Goal: Task Accomplishment & Management: Manage account settings

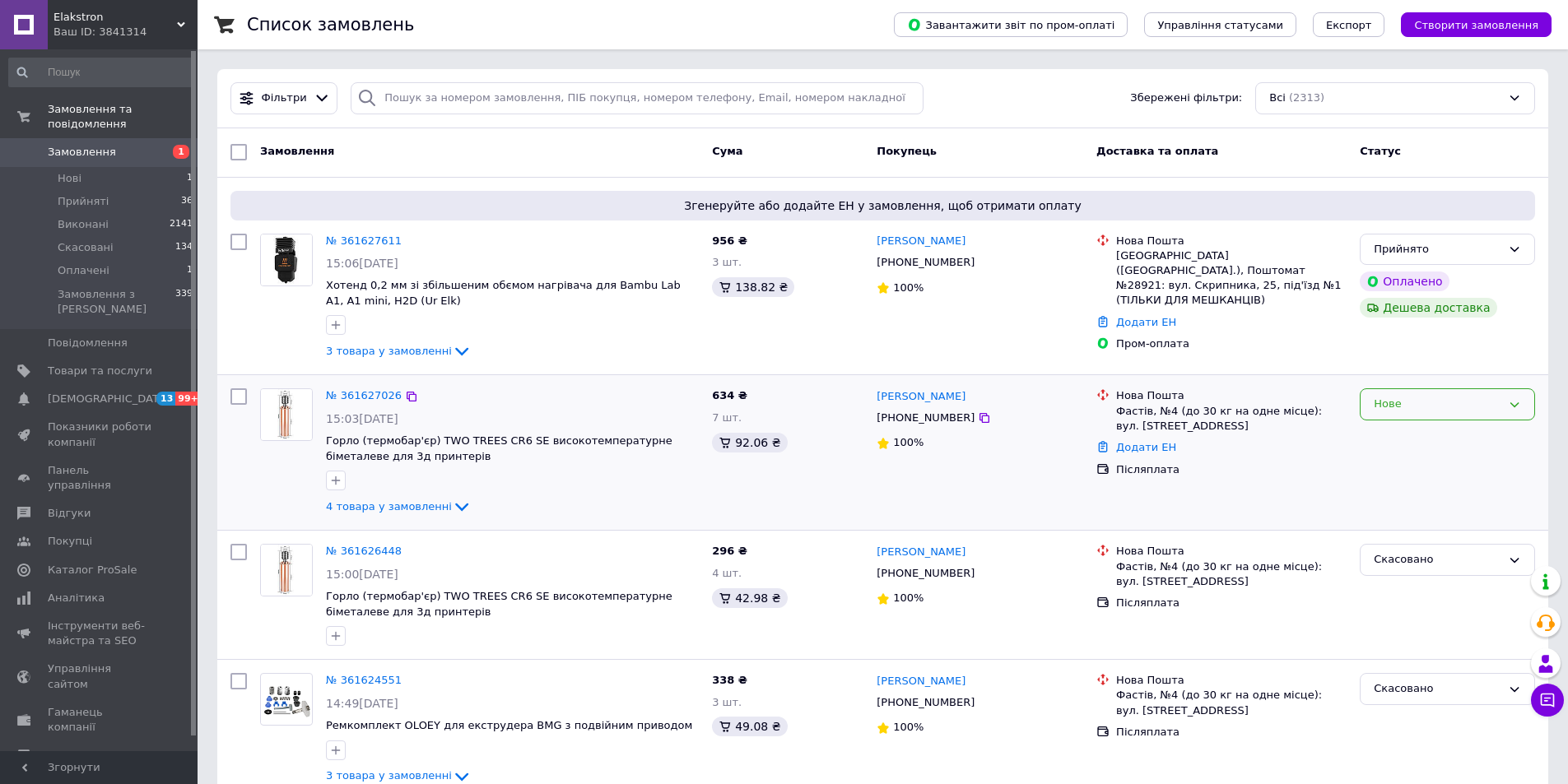
click at [1389, 411] on div "Нове" at bounding box center [1437, 404] width 128 height 17
drag, startPoint x: 1382, startPoint y: 435, endPoint x: 1375, endPoint y: 430, distance: 8.6
click at [1382, 435] on li "Прийнято" at bounding box center [1447, 440] width 174 height 31
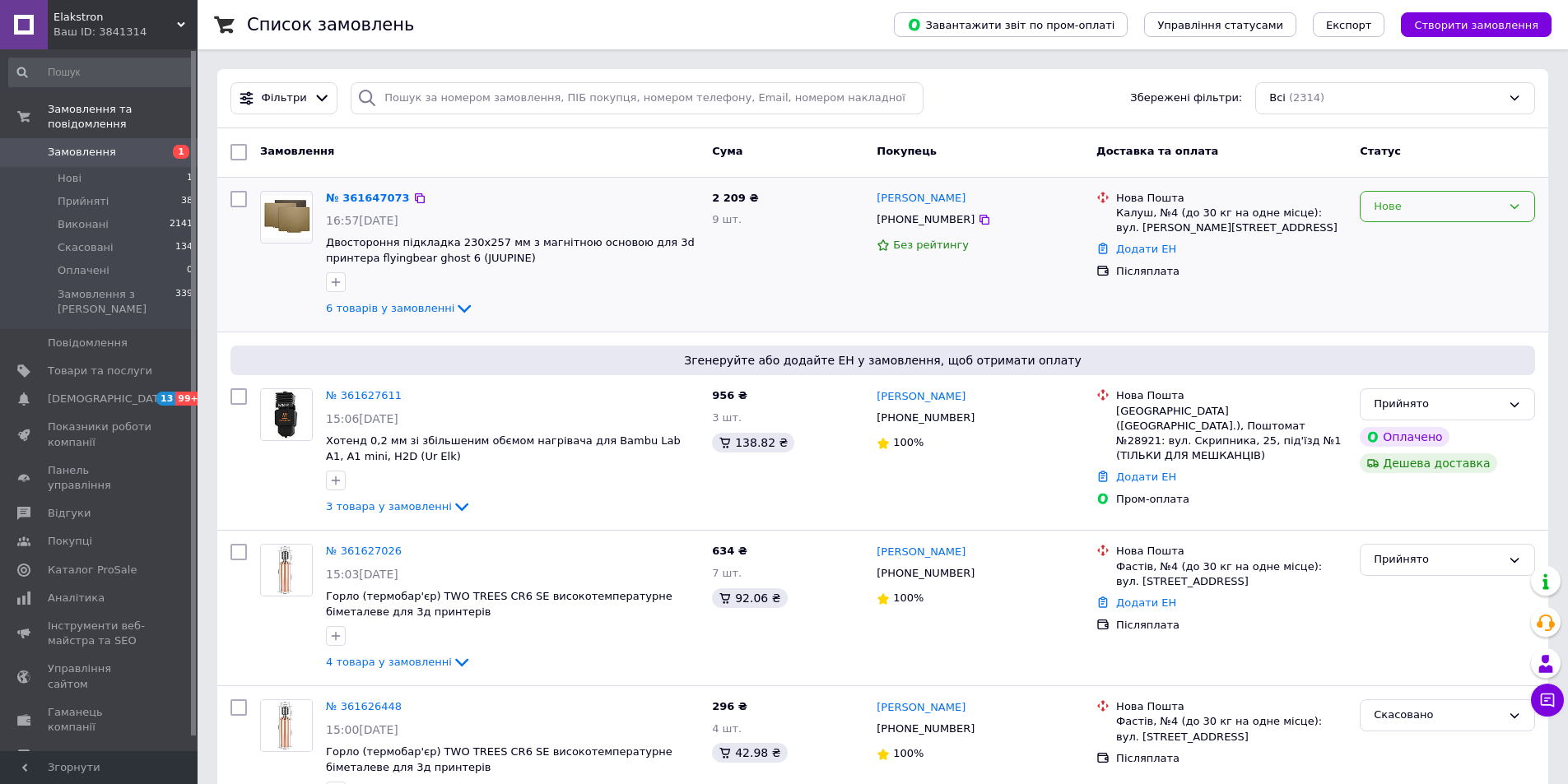
click at [1487, 215] on div "Нове" at bounding box center [1437, 207] width 128 height 17
click at [360, 187] on div "№ 361647073 16:57, 12.09.2025 Двостороння підкладка 230x257 мм з магнітною осно…" at bounding box center [512, 255] width 386 height 141
click at [359, 197] on link "№ 361647073" at bounding box center [368, 198] width 84 height 13
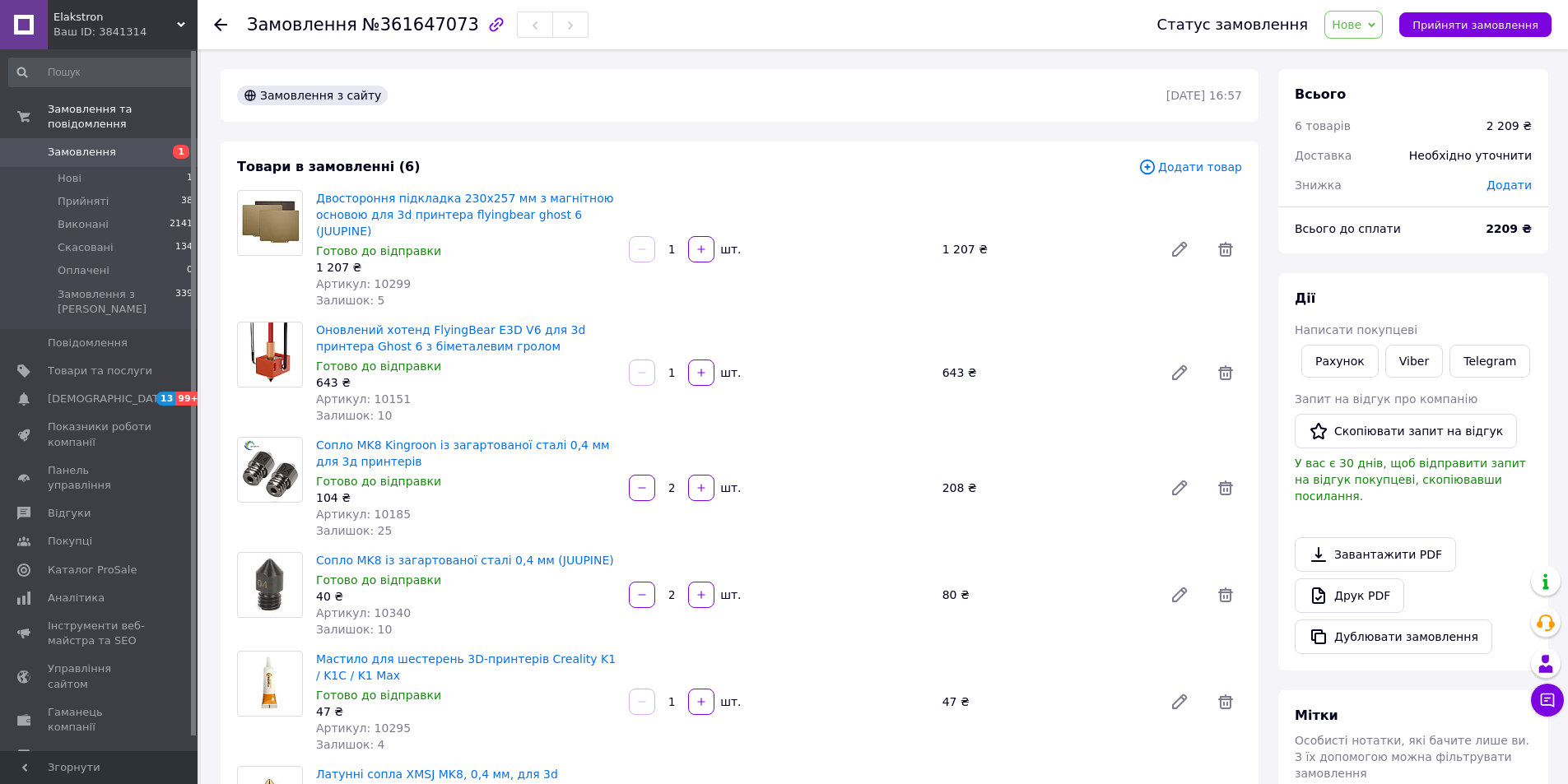
click at [218, 24] on use at bounding box center [220, 24] width 14 height 14
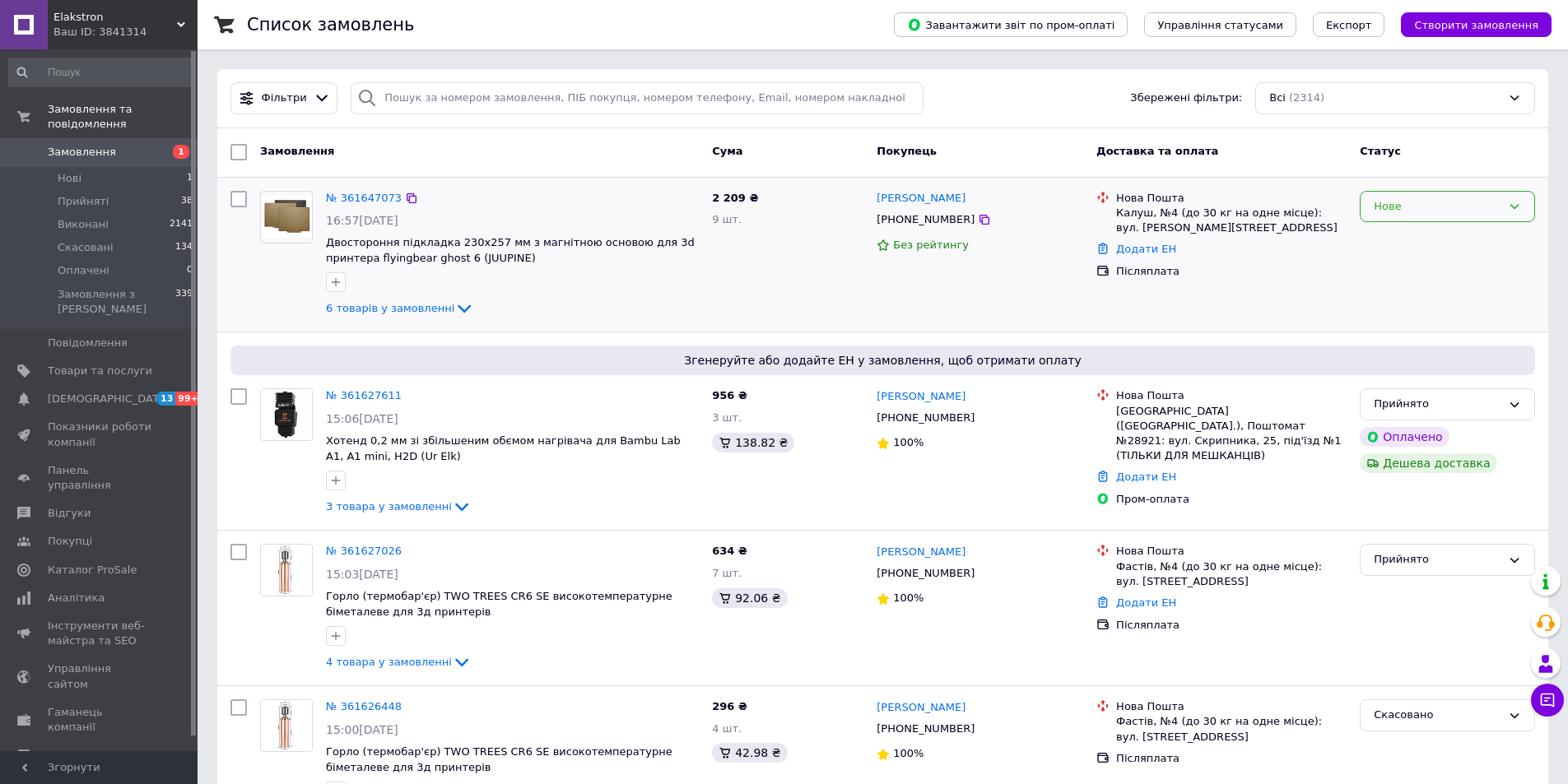
click at [1369, 218] on div "Нове" at bounding box center [1447, 207] width 175 height 32
click at [1382, 239] on li "Прийнято" at bounding box center [1447, 241] width 174 height 31
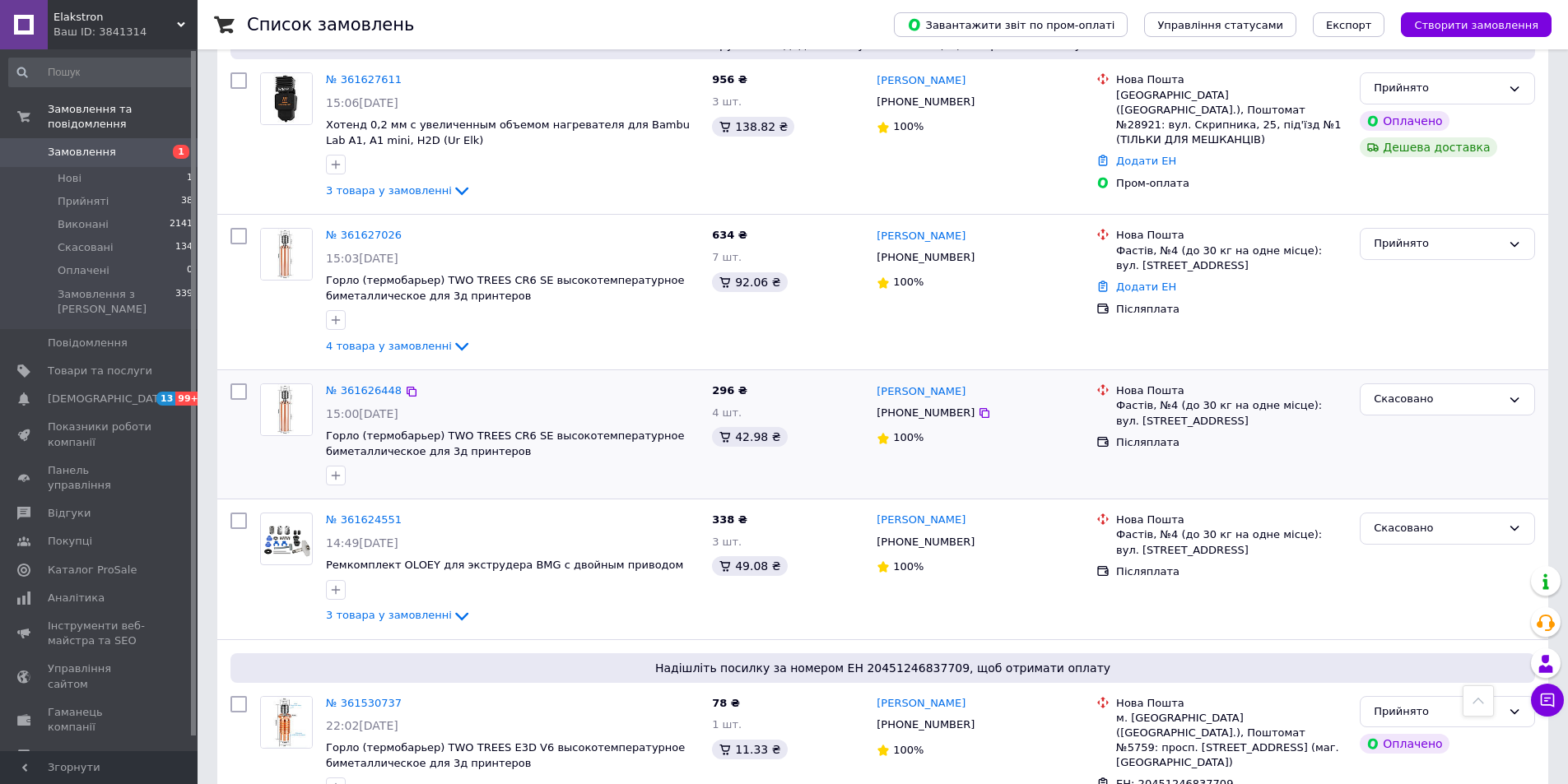
scroll to position [247, 0]
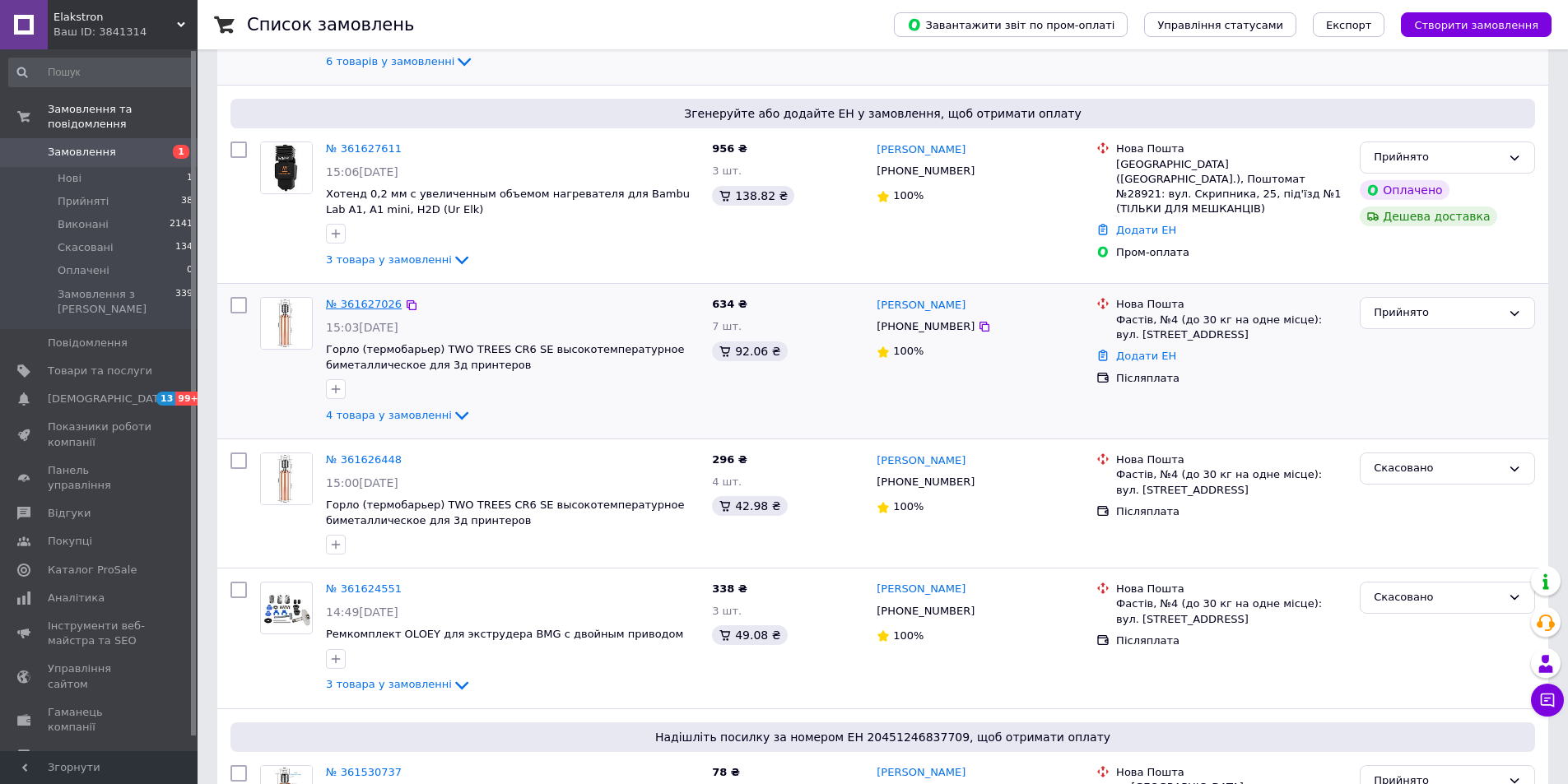
click at [353, 306] on link "№ 361627026" at bounding box center [364, 305] width 76 height 13
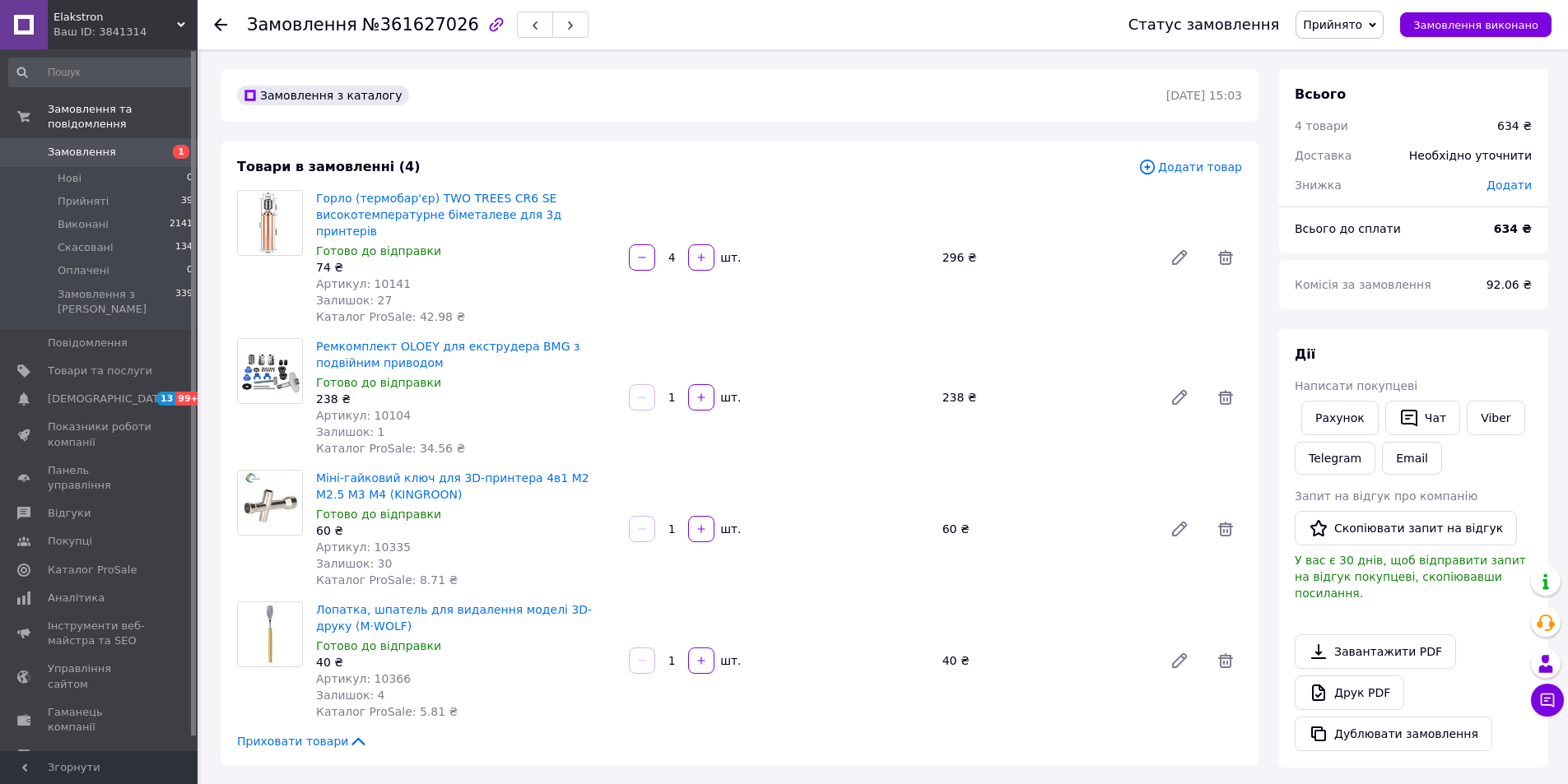
click at [223, 28] on icon at bounding box center [220, 24] width 14 height 14
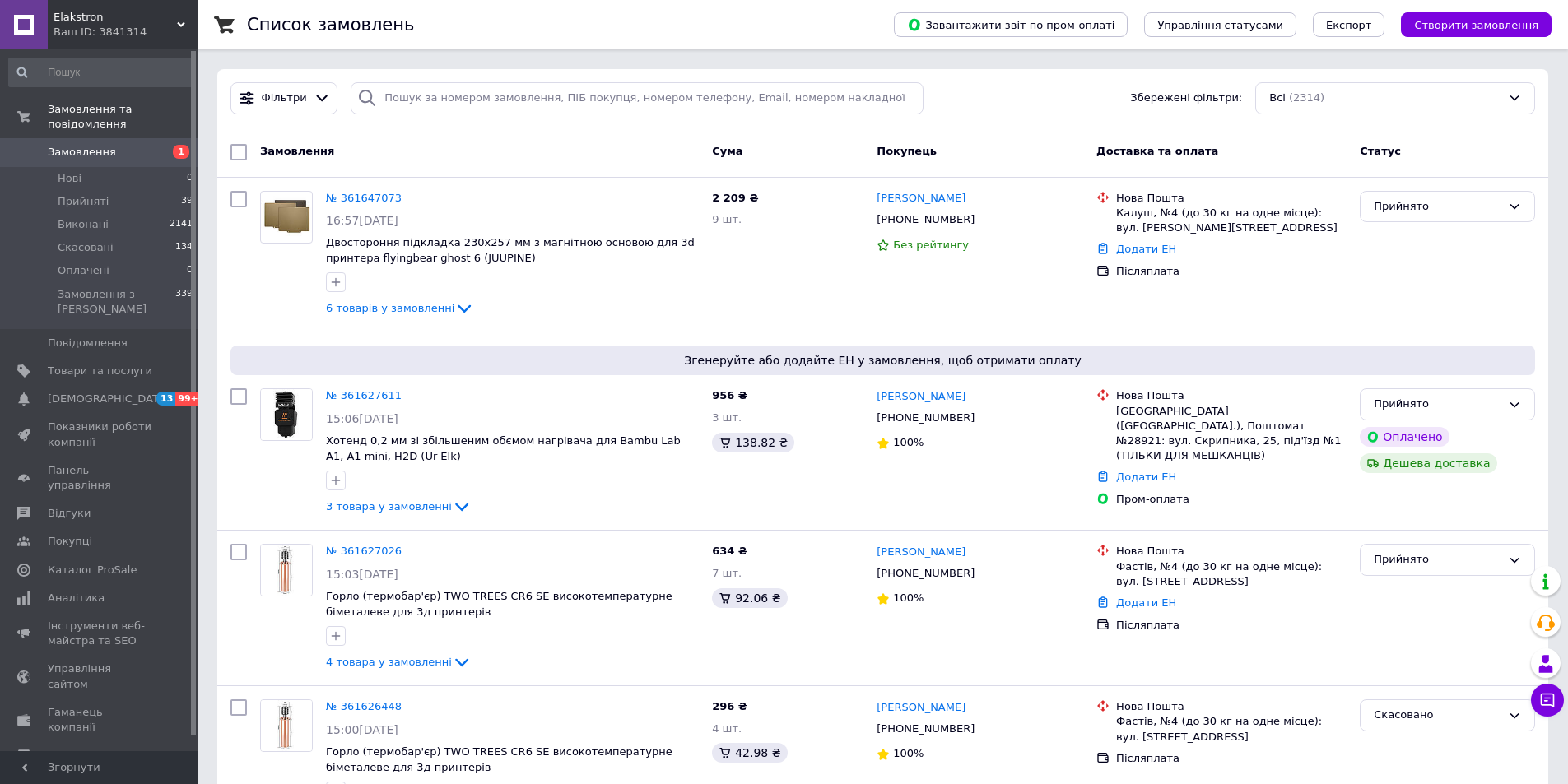
click at [71, 145] on span "Замовлення" at bounding box center [82, 152] width 68 height 15
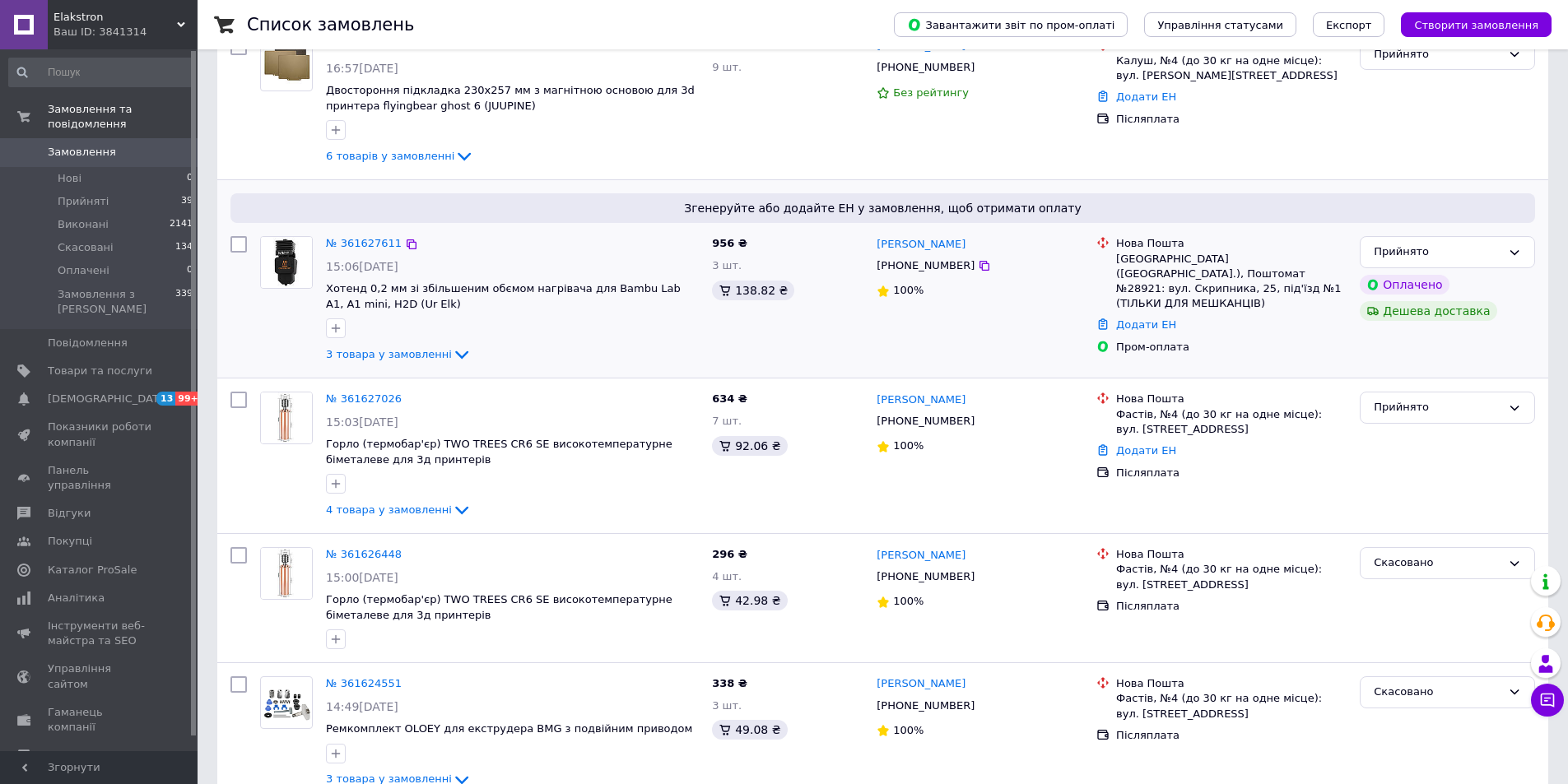
scroll to position [165, 0]
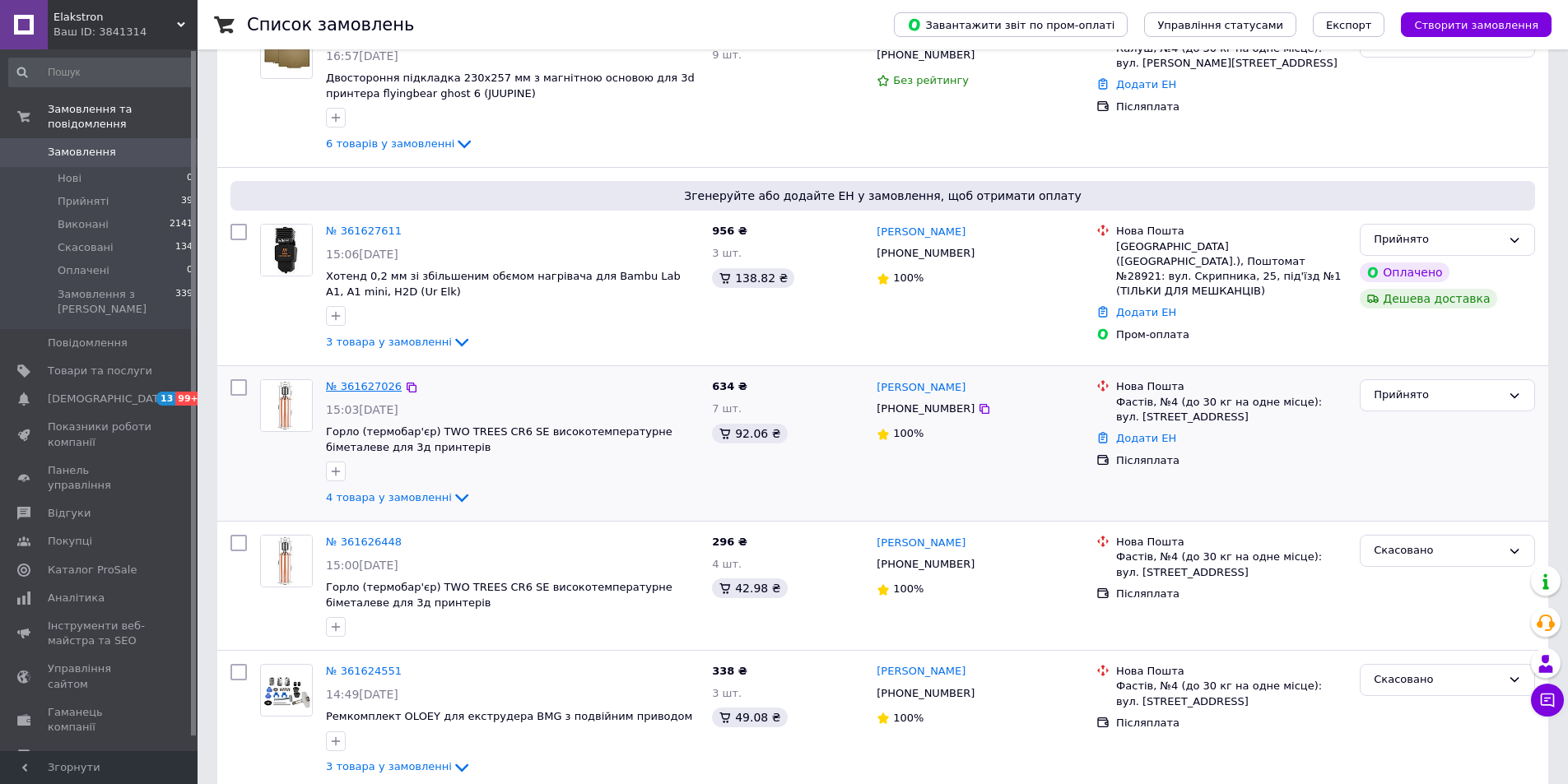
click at [375, 387] on link "№ 361627026" at bounding box center [364, 386] width 76 height 13
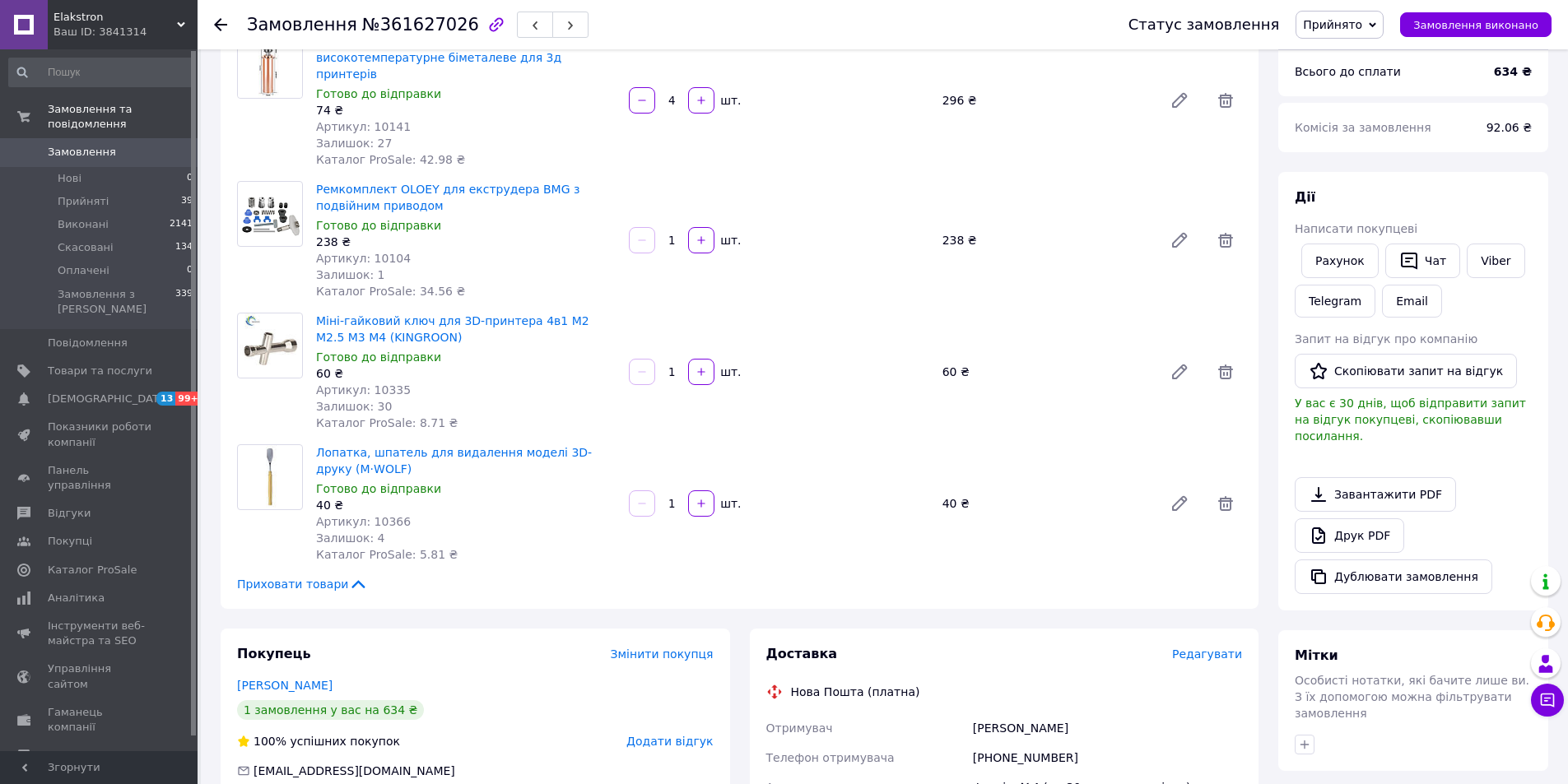
scroll to position [165, 0]
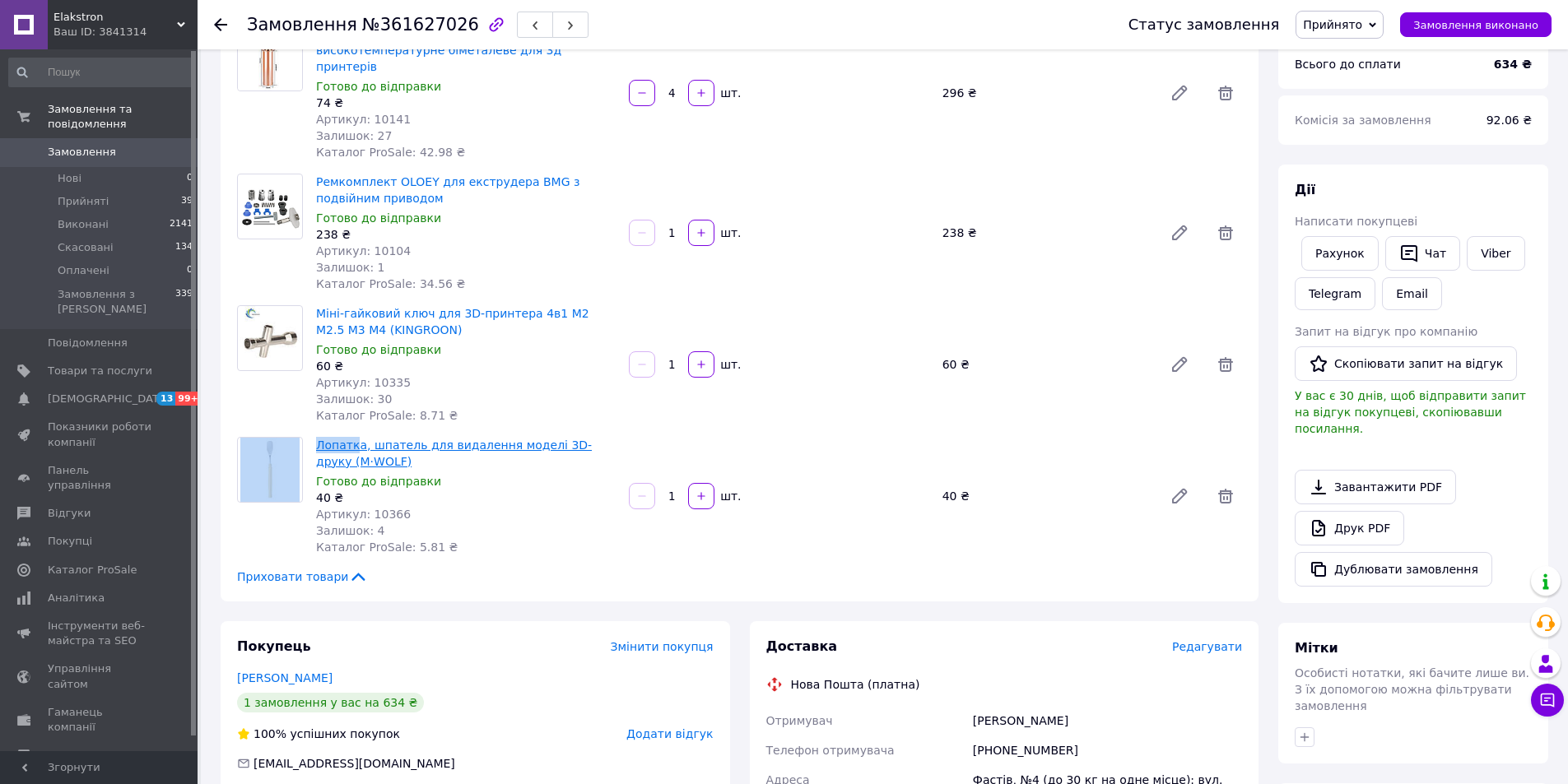
drag, startPoint x: 308, startPoint y: 411, endPoint x: 353, endPoint y: 426, distance: 47.4
click at [353, 426] on div "Товари в замовленні (4) Додати товар Горло (термобар'єр) TWO TREES CR6 SE висок…" at bounding box center [739, 289] width 1038 height 624
drag, startPoint x: 606, startPoint y: 421, endPoint x: 311, endPoint y: 422, distance: 295.0
click at [310, 433] on div "Лопатка, шпатель для видалення моделі 3D-друку (M·WOLF) Готово до відправки 40 …" at bounding box center [465, 496] width 313 height 125
copy link "Лопатка, шпатель для видалення моделі 3D-друку"
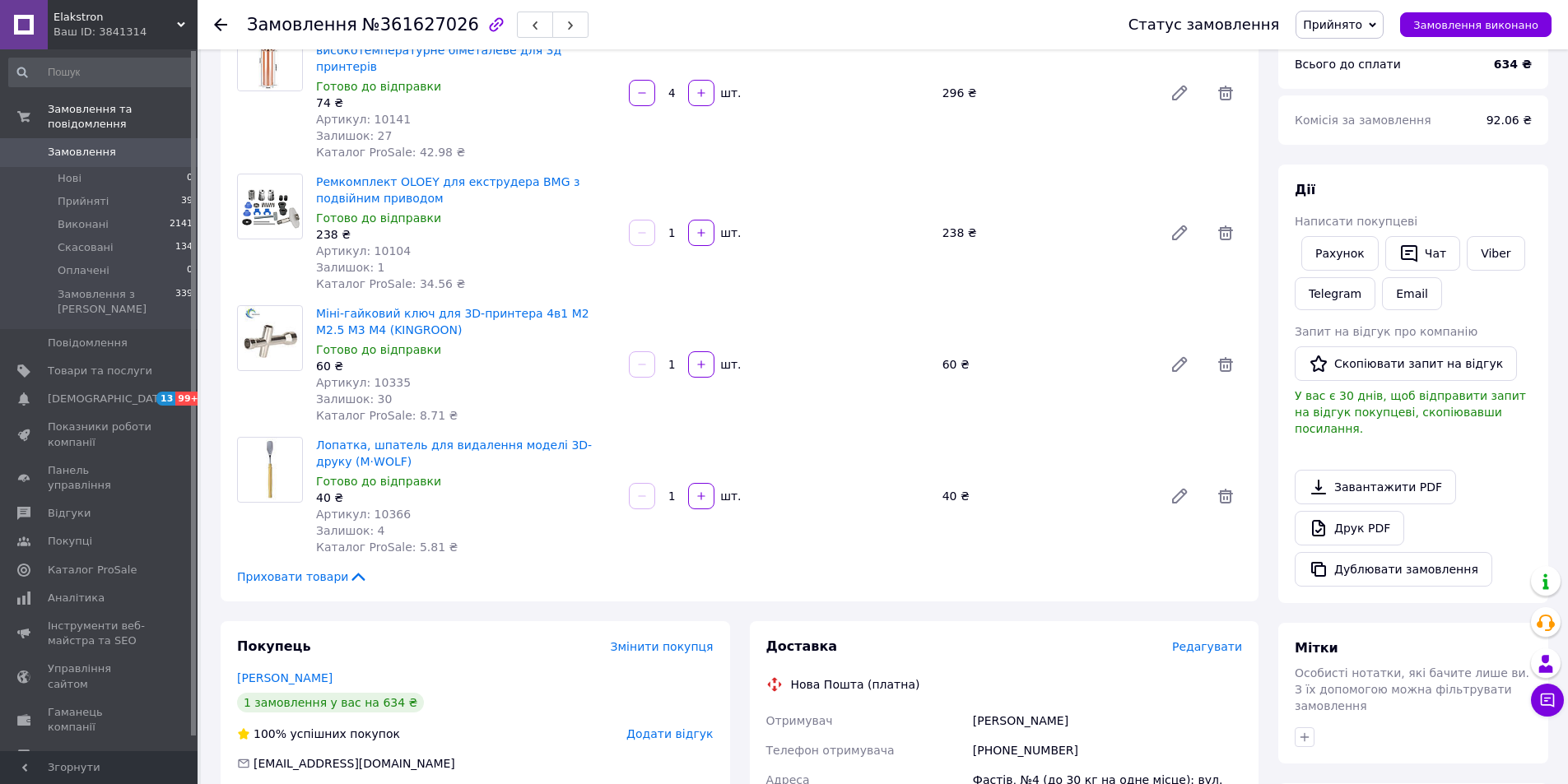
click at [507, 374] on div "Артикул: 10335" at bounding box center [466, 382] width 299 height 16
drag, startPoint x: 507, startPoint y: 365, endPoint x: 444, endPoint y: 364, distance: 63.0
click at [444, 374] on div "Артикул: 10335" at bounding box center [466, 382] width 299 height 16
click at [387, 376] on span "Артикул: 10335" at bounding box center [363, 382] width 94 height 14
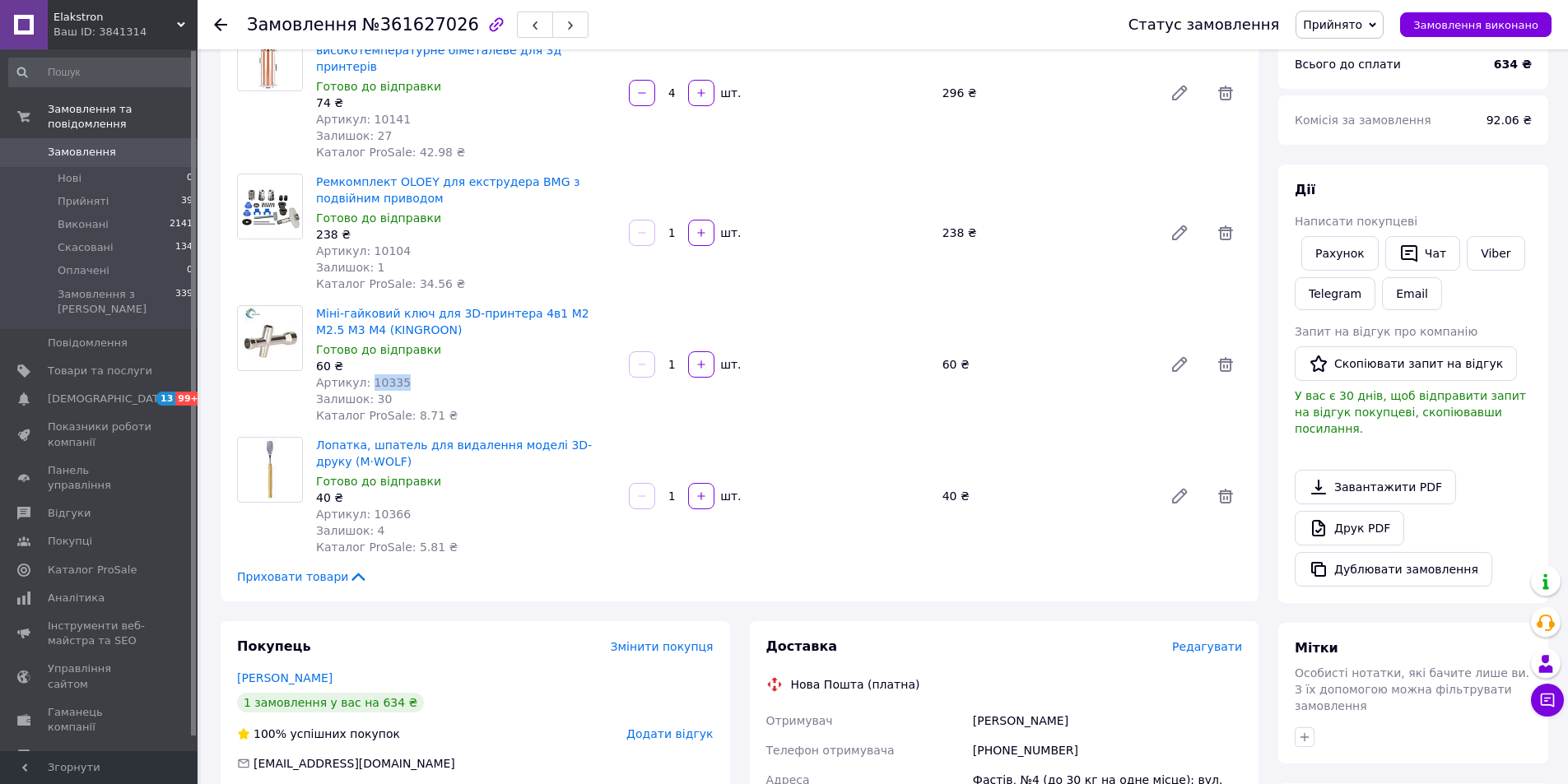
copy span "10335"
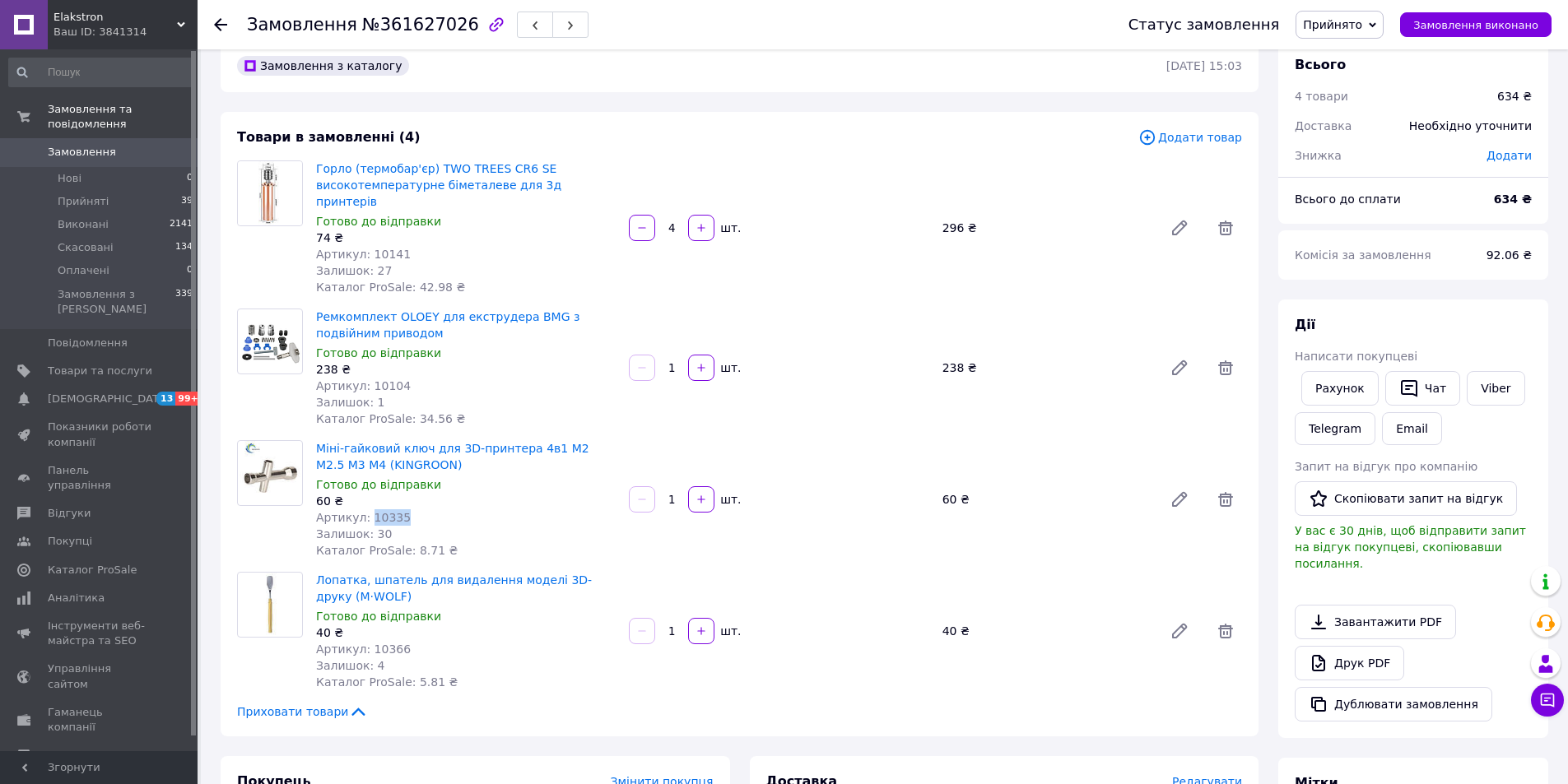
scroll to position [0, 0]
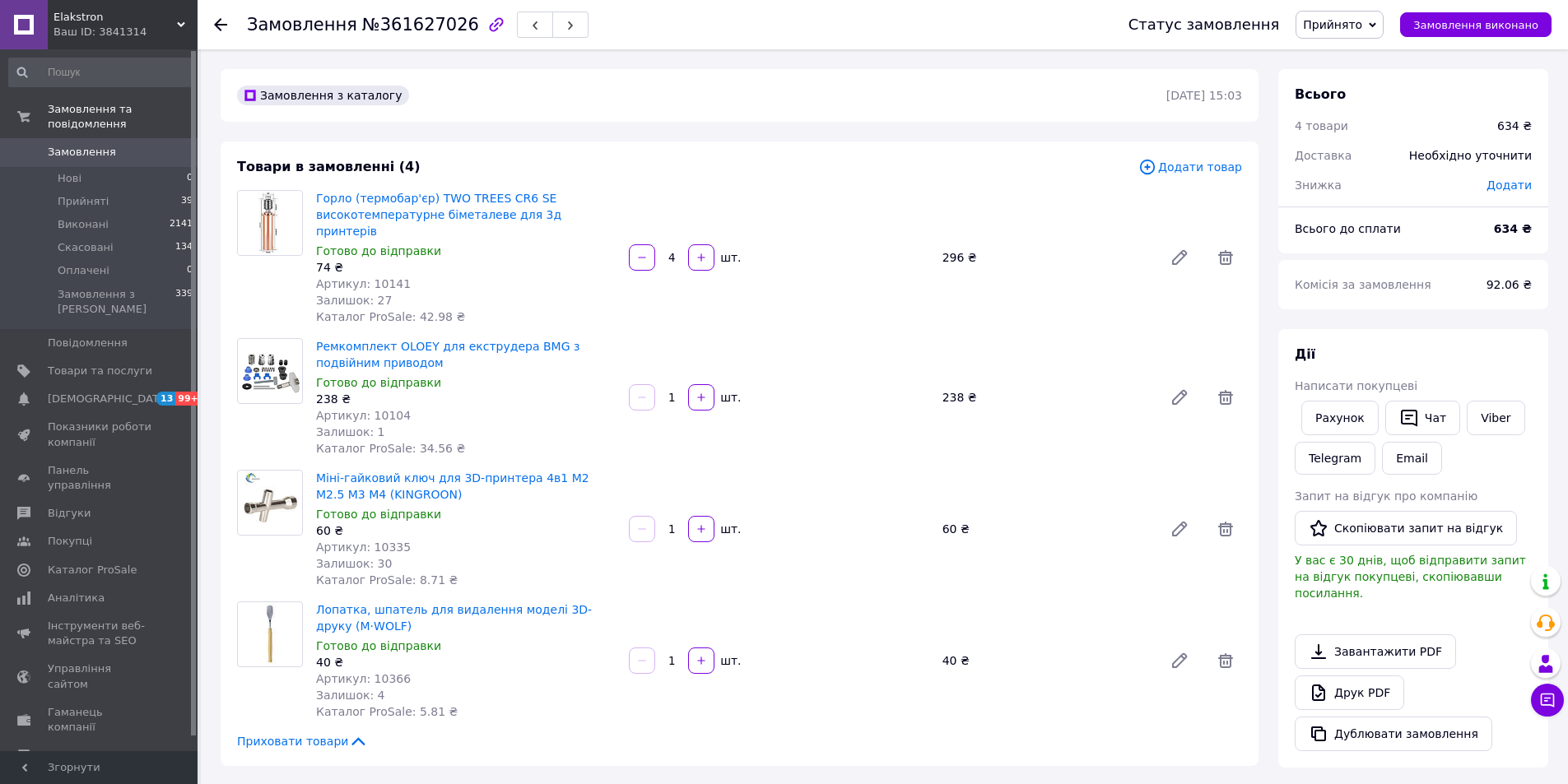
click at [377, 277] on span "Артикул: 10141" at bounding box center [363, 284] width 94 height 14
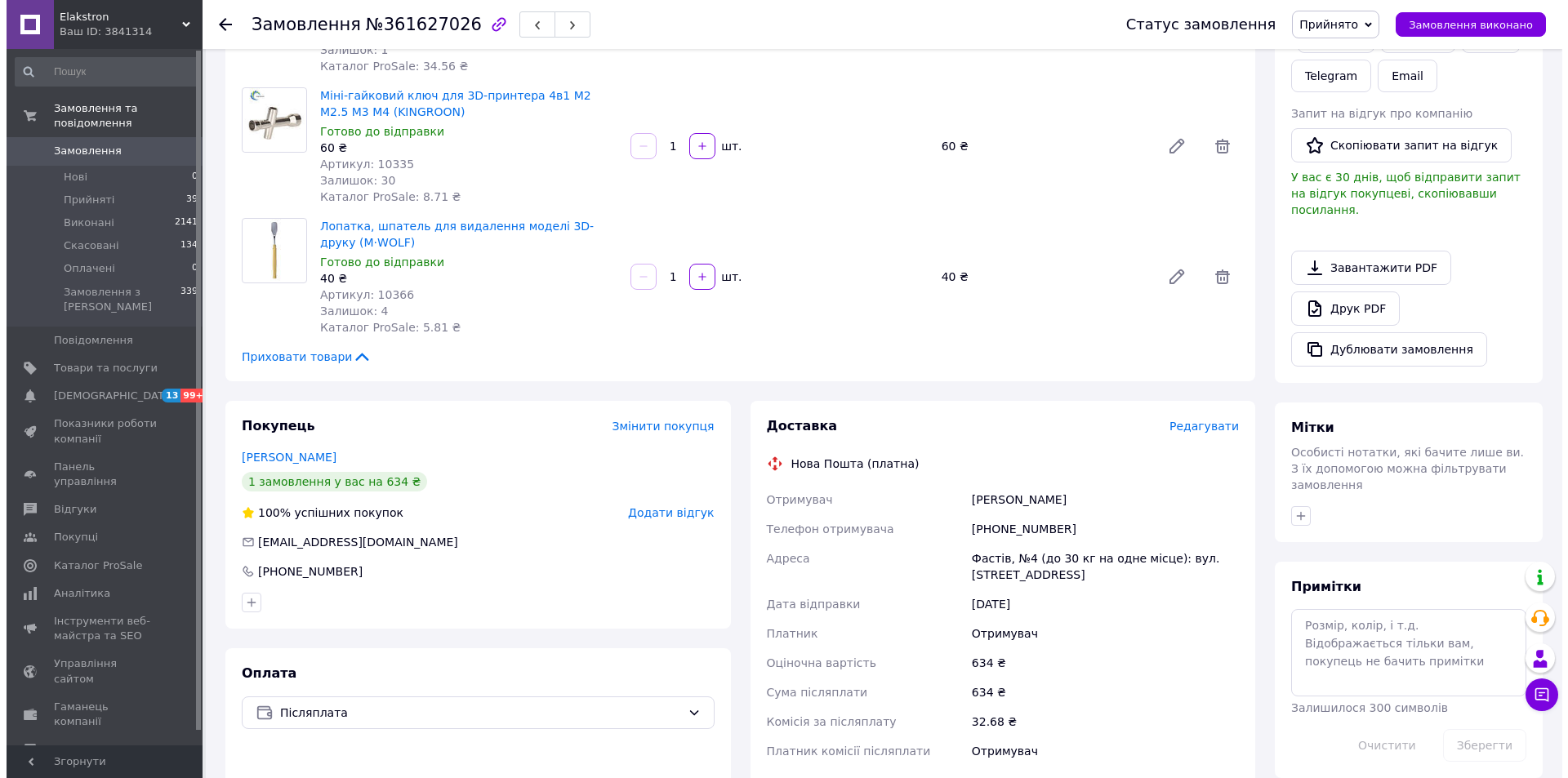
scroll to position [408, 0]
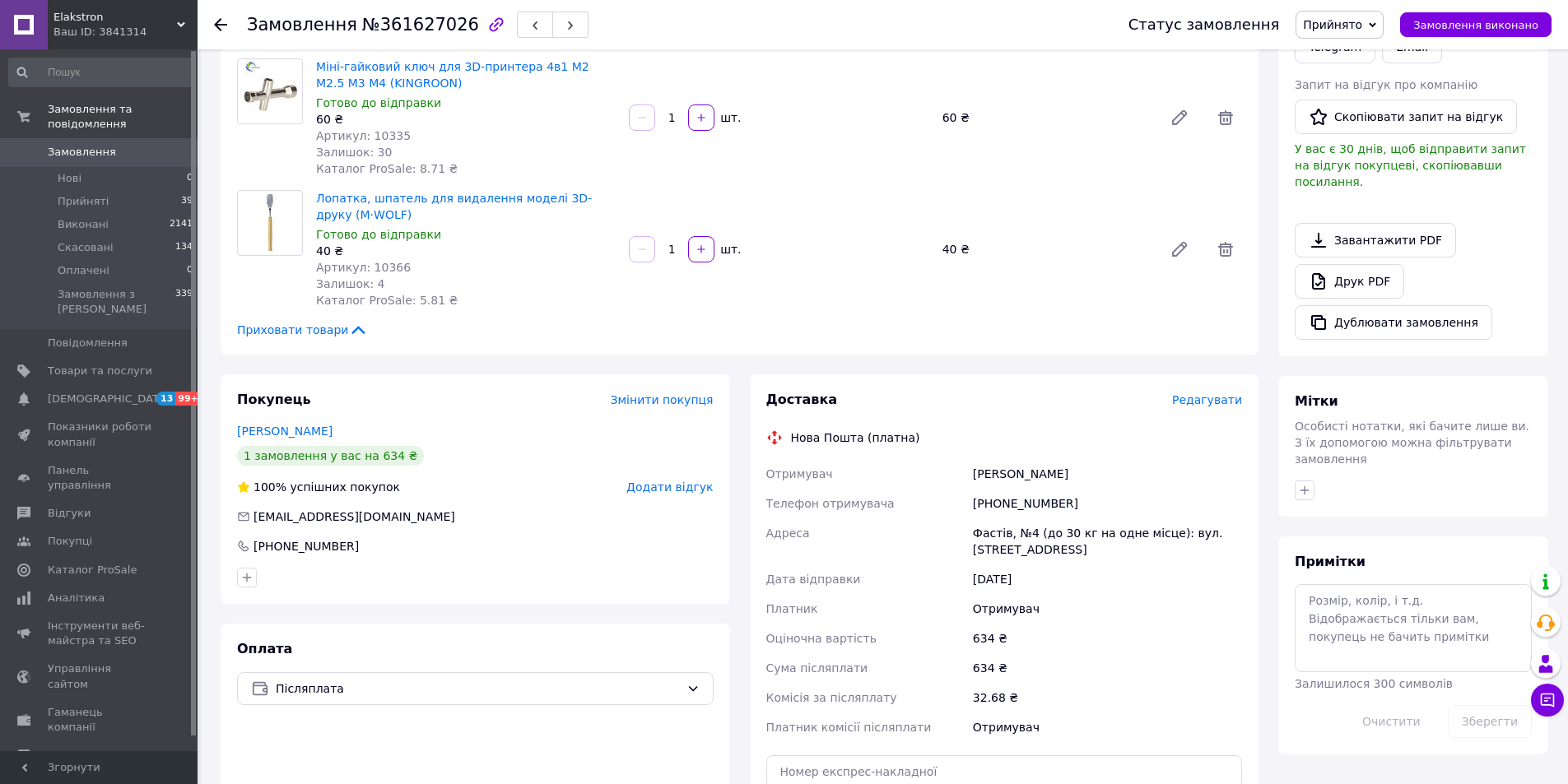
click at [1198, 393] on span "Редагувати" at bounding box center [1206, 400] width 70 height 14
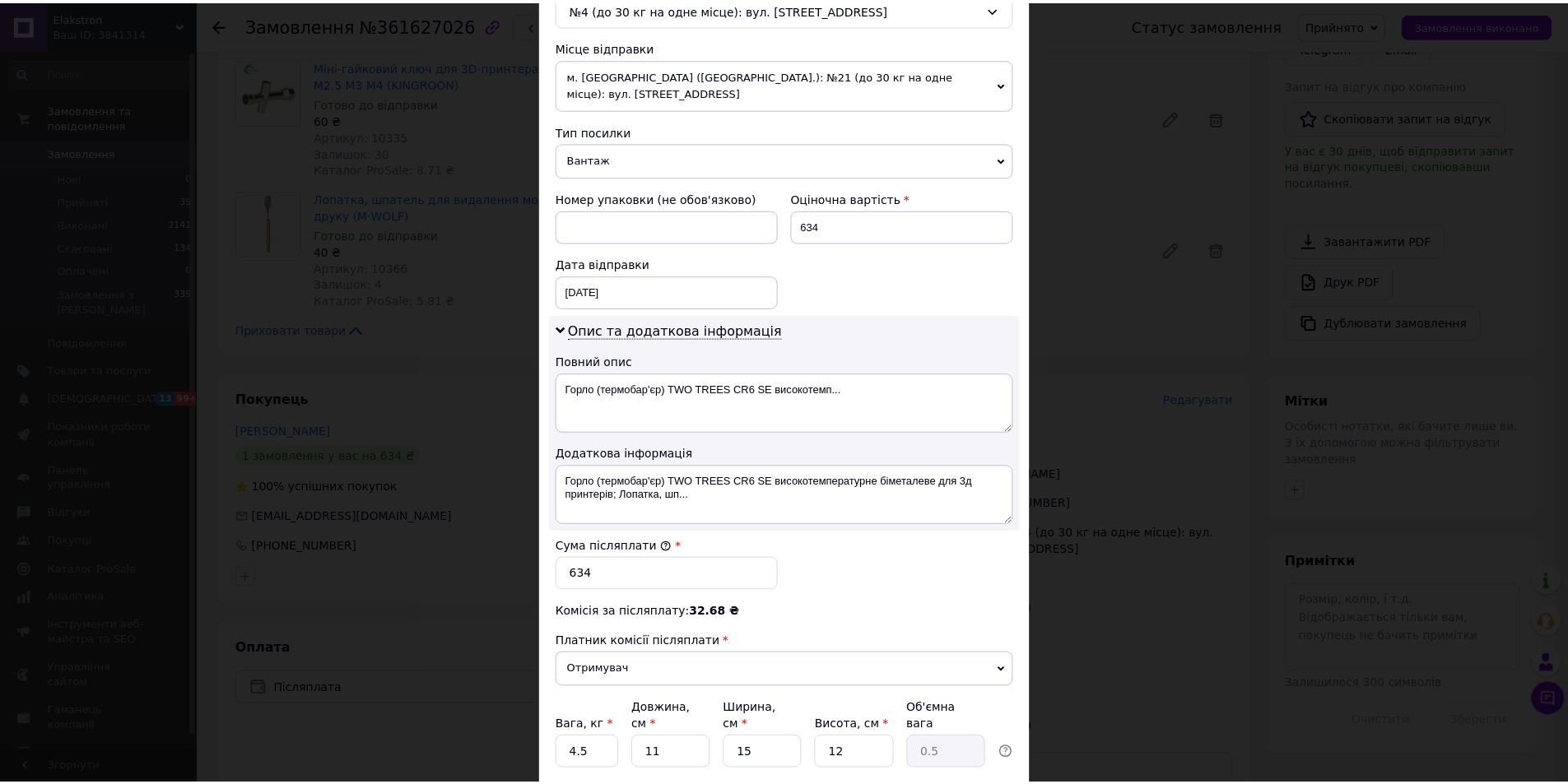
scroll to position [656, 0]
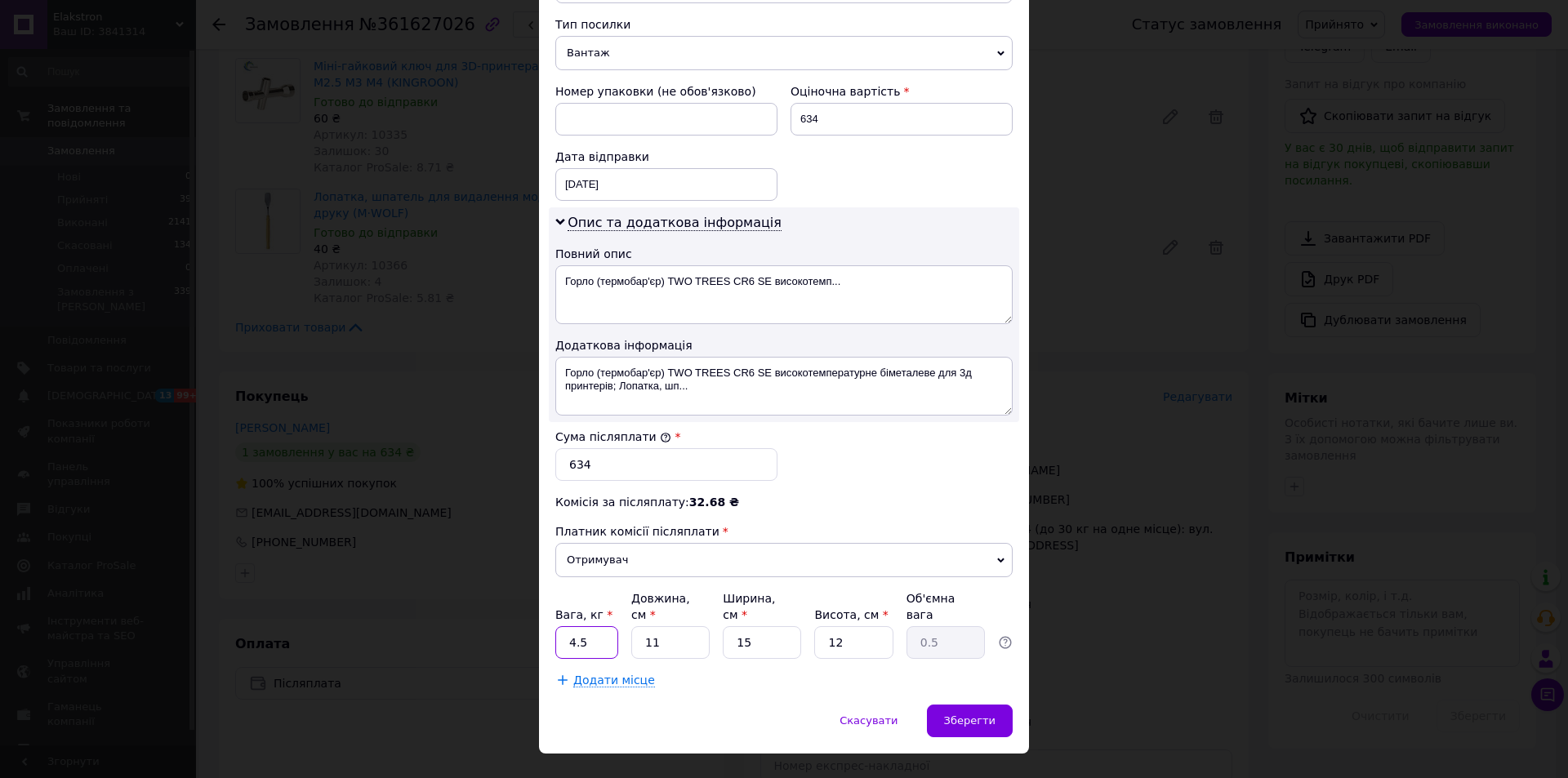
click at [568, 626] on input "4.5" at bounding box center [587, 642] width 63 height 32
type input "0.5"
click at [860, 626] on input "12" at bounding box center [853, 642] width 78 height 32
type input "1"
type input "0.1"
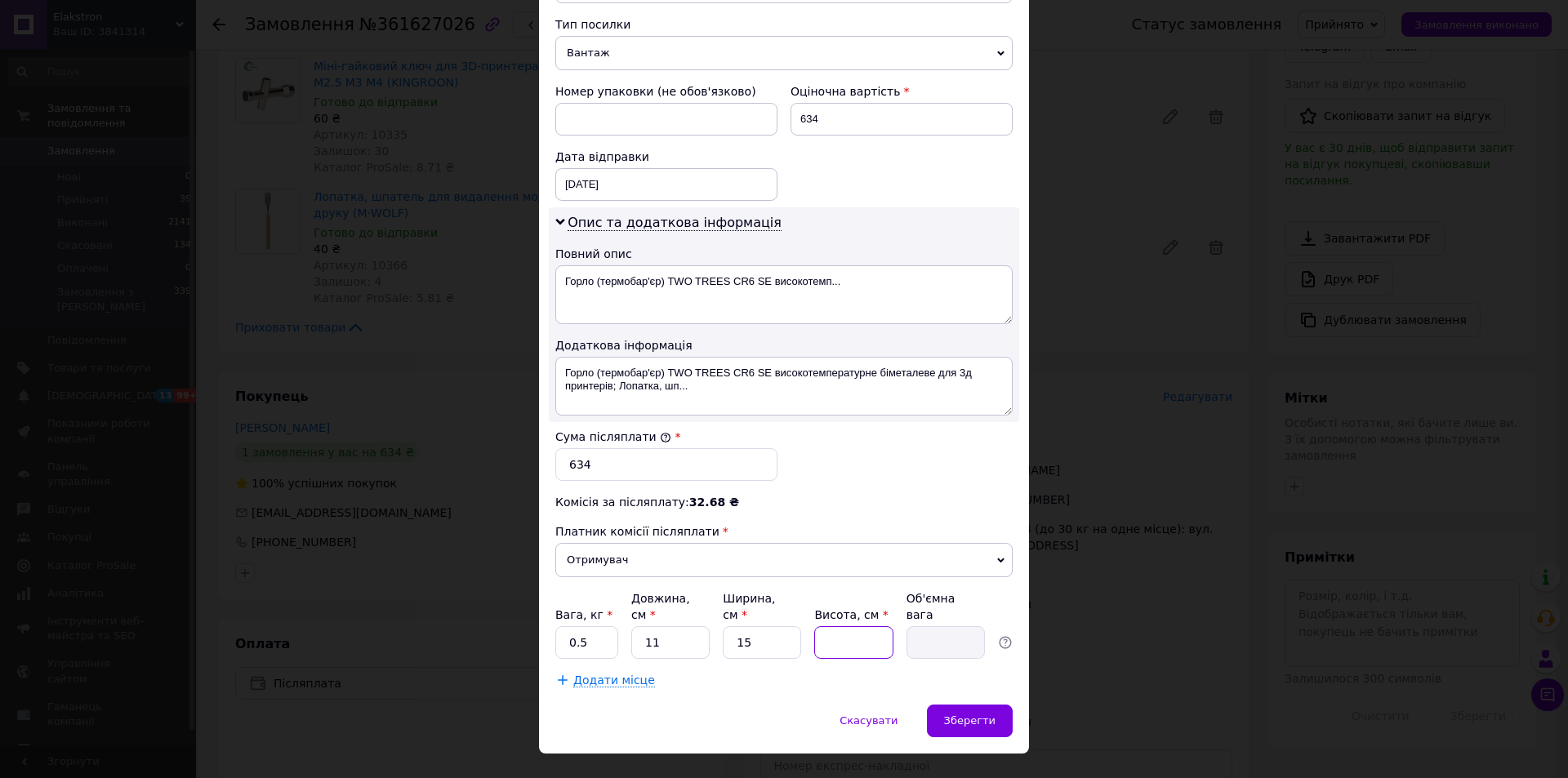
type input "5"
type input "0.21"
type input "5"
click at [954, 714] on span "Зберегти" at bounding box center [970, 720] width 51 height 13
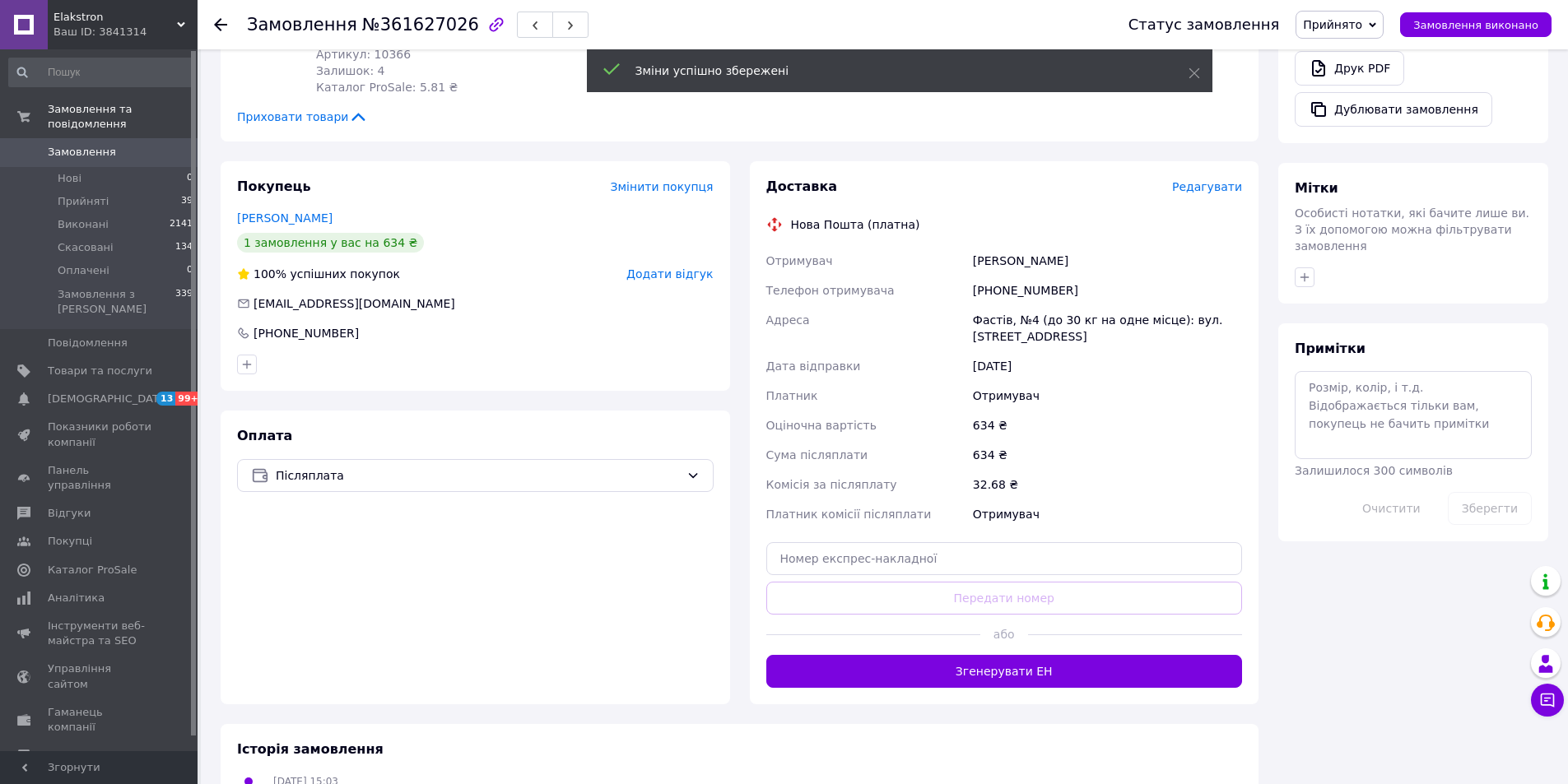
scroll to position [740, 0]
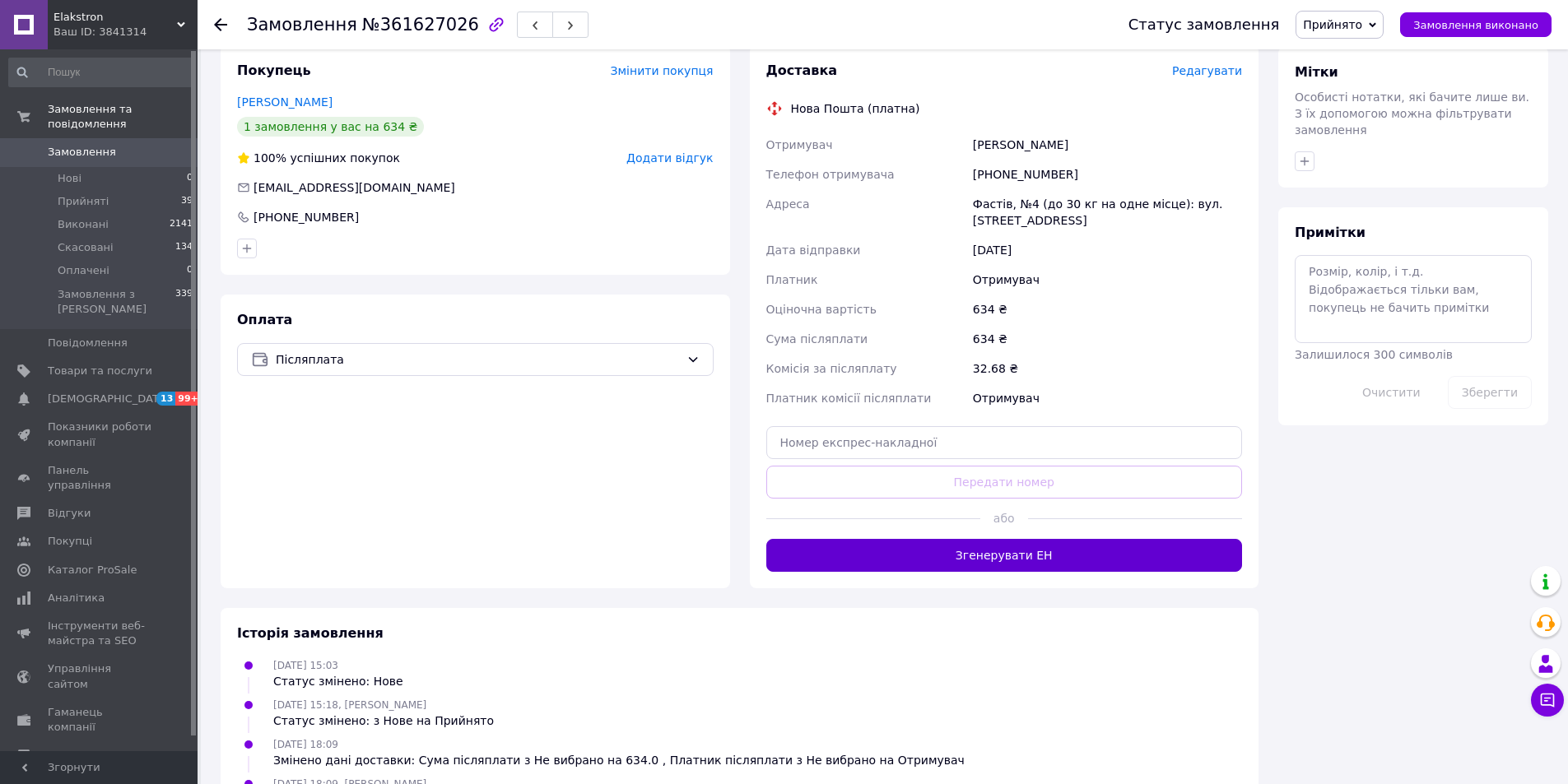
click at [1069, 539] on button "Згенерувати ЕН" at bounding box center [1004, 556] width 477 height 33
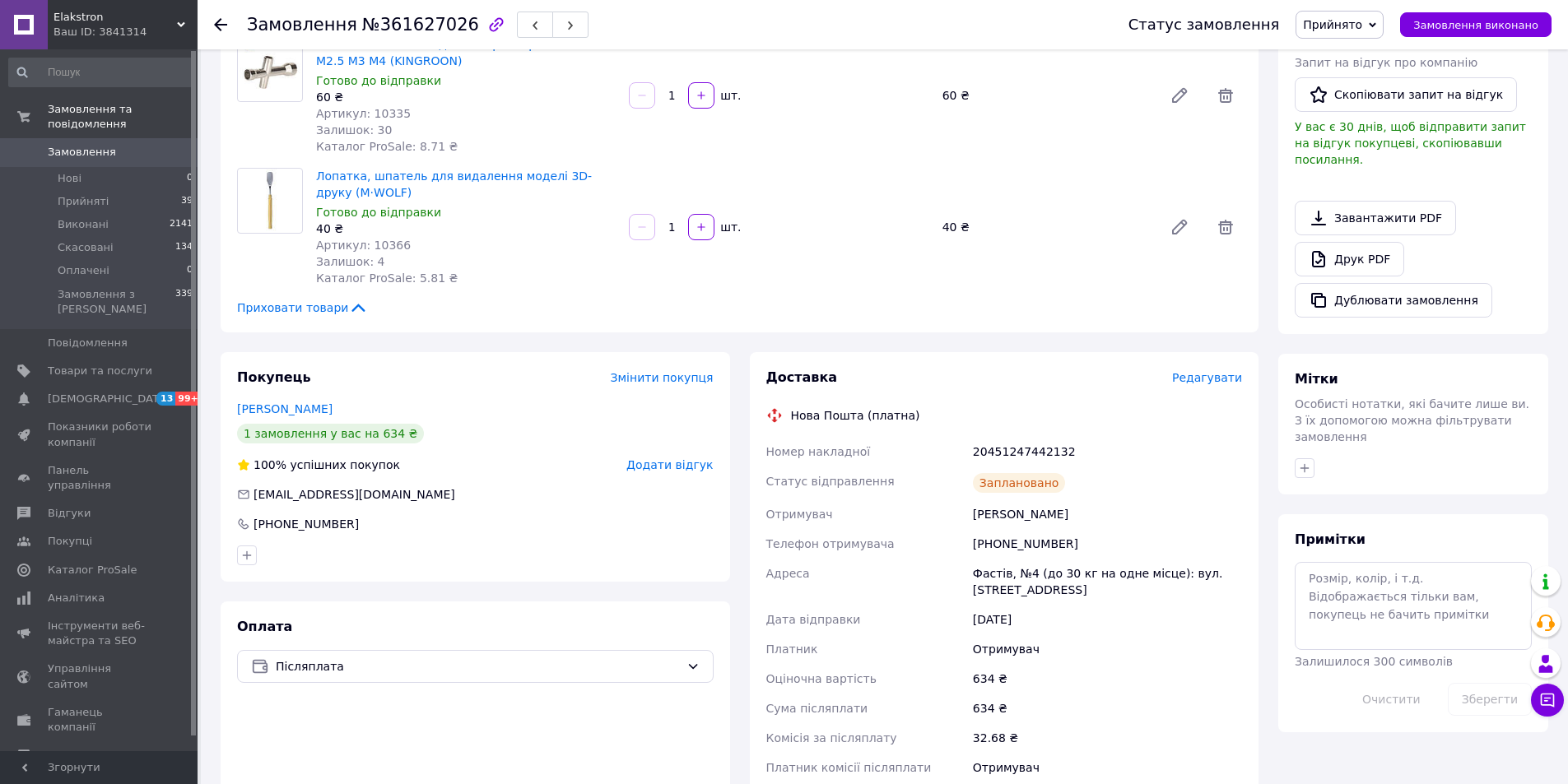
scroll to position [411, 0]
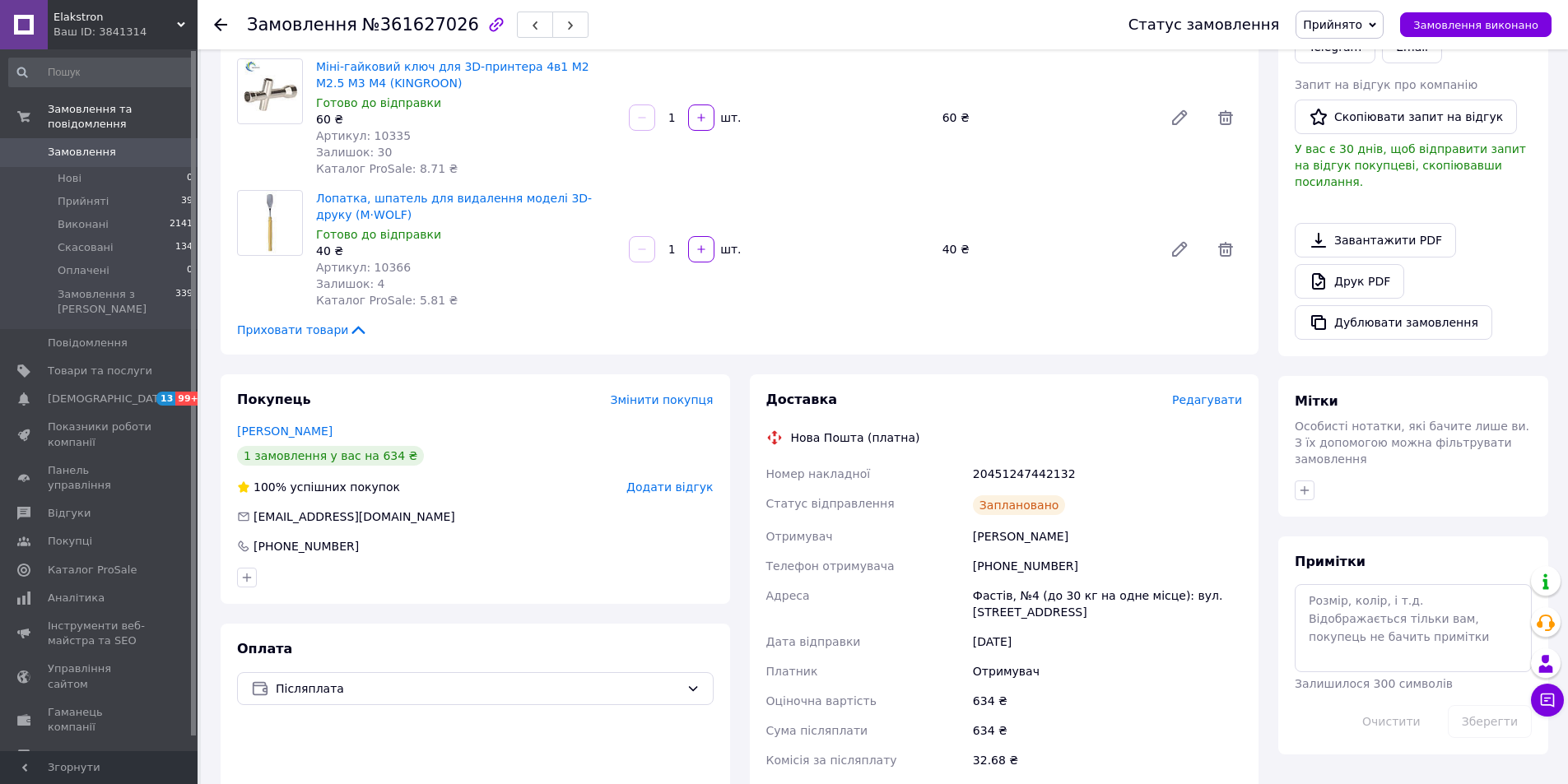
click at [1001, 460] on div "20451247442132" at bounding box center [1108, 474] width 276 height 30
copy div "20451247442132"
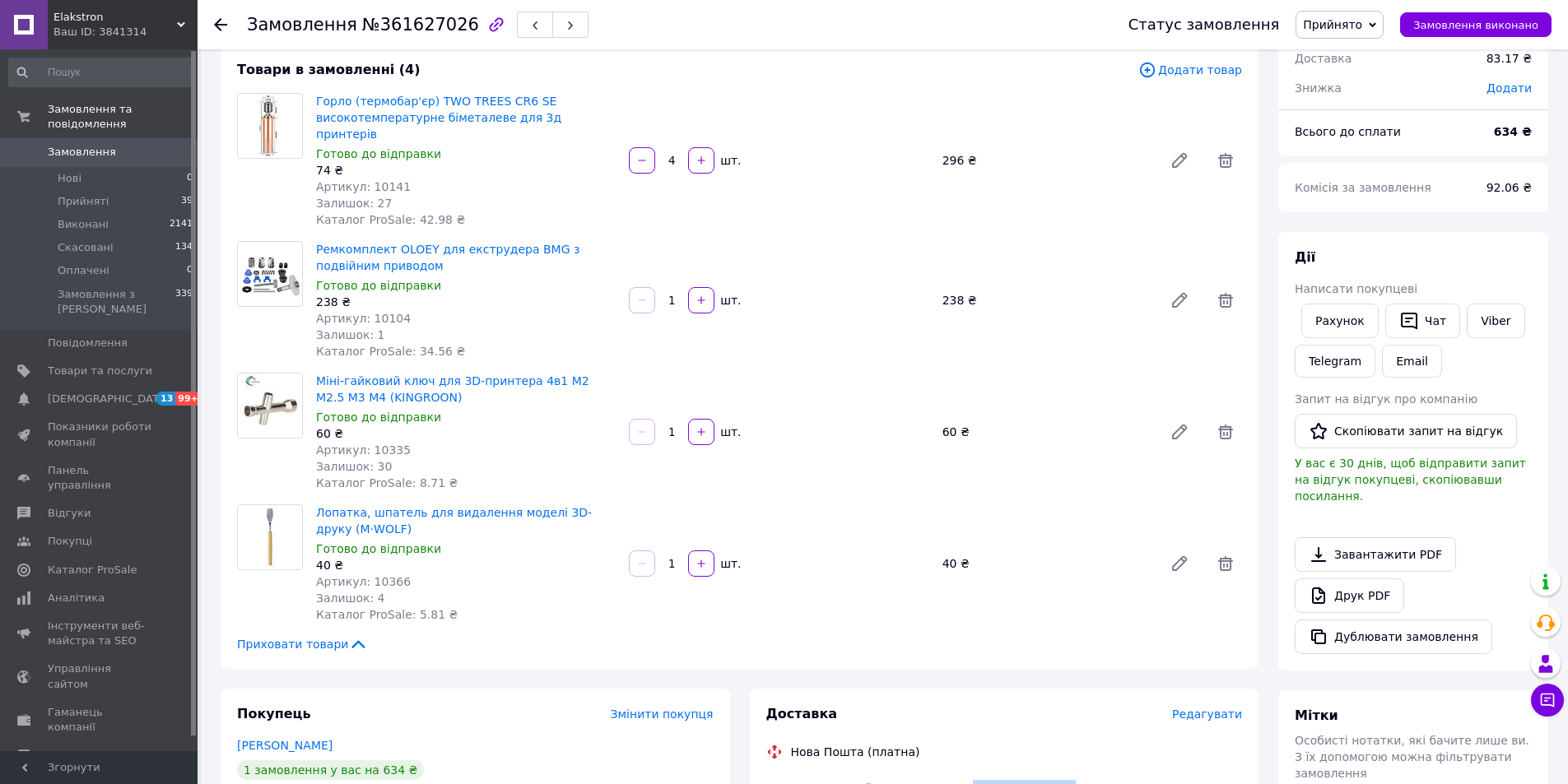
scroll to position [82, 0]
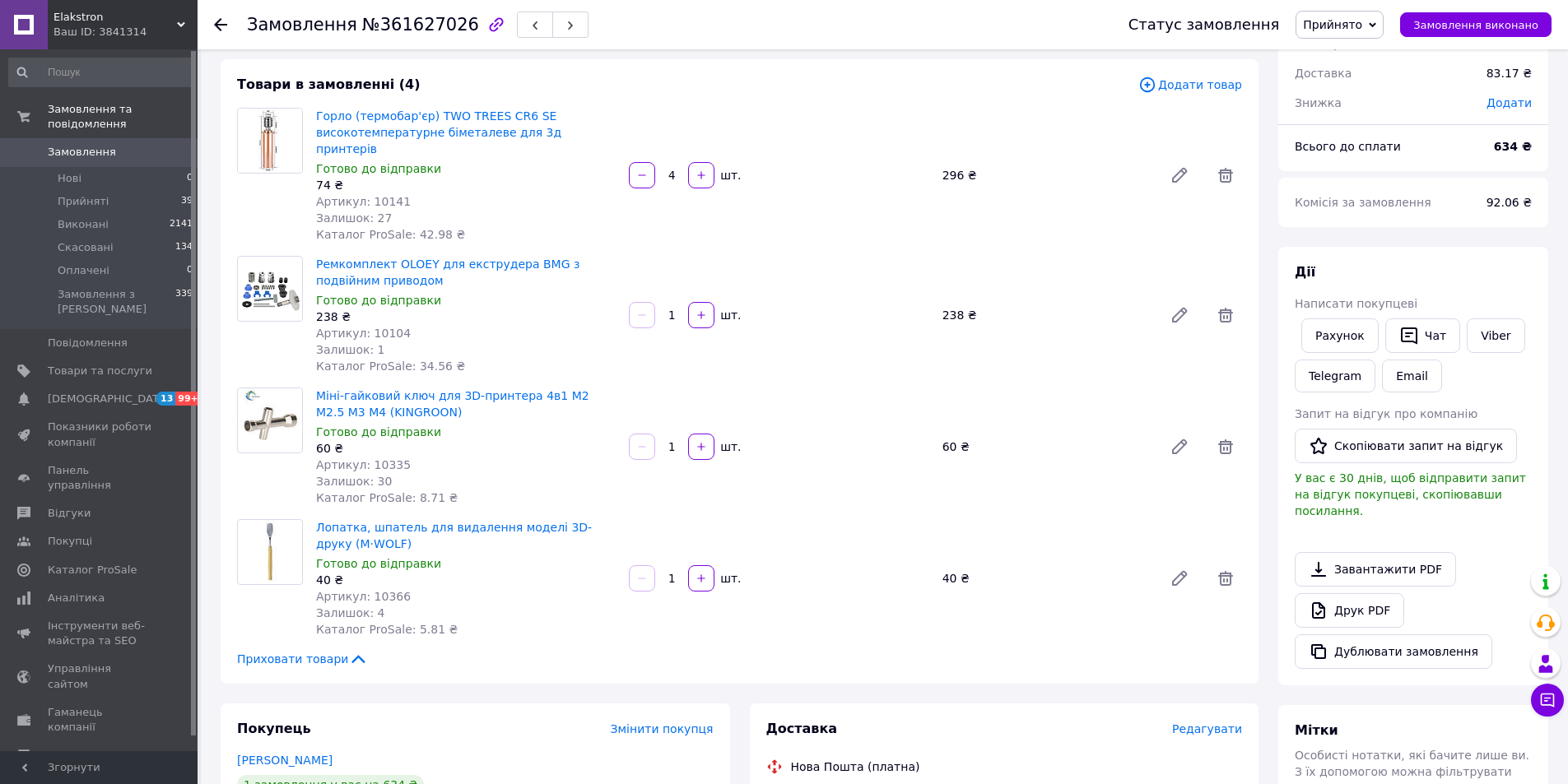
click at [218, 19] on icon at bounding box center [220, 24] width 14 height 14
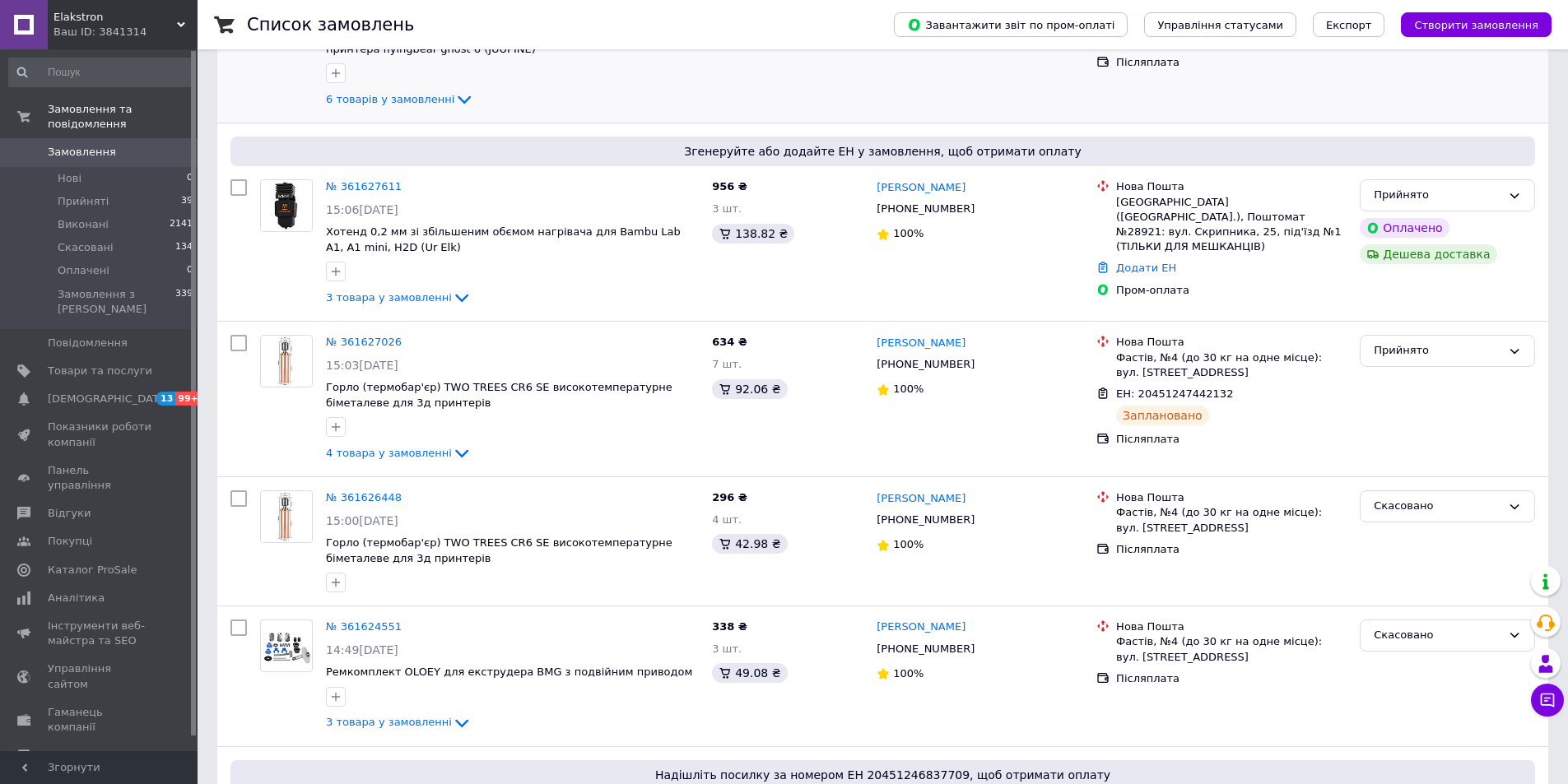
scroll to position [247, 0]
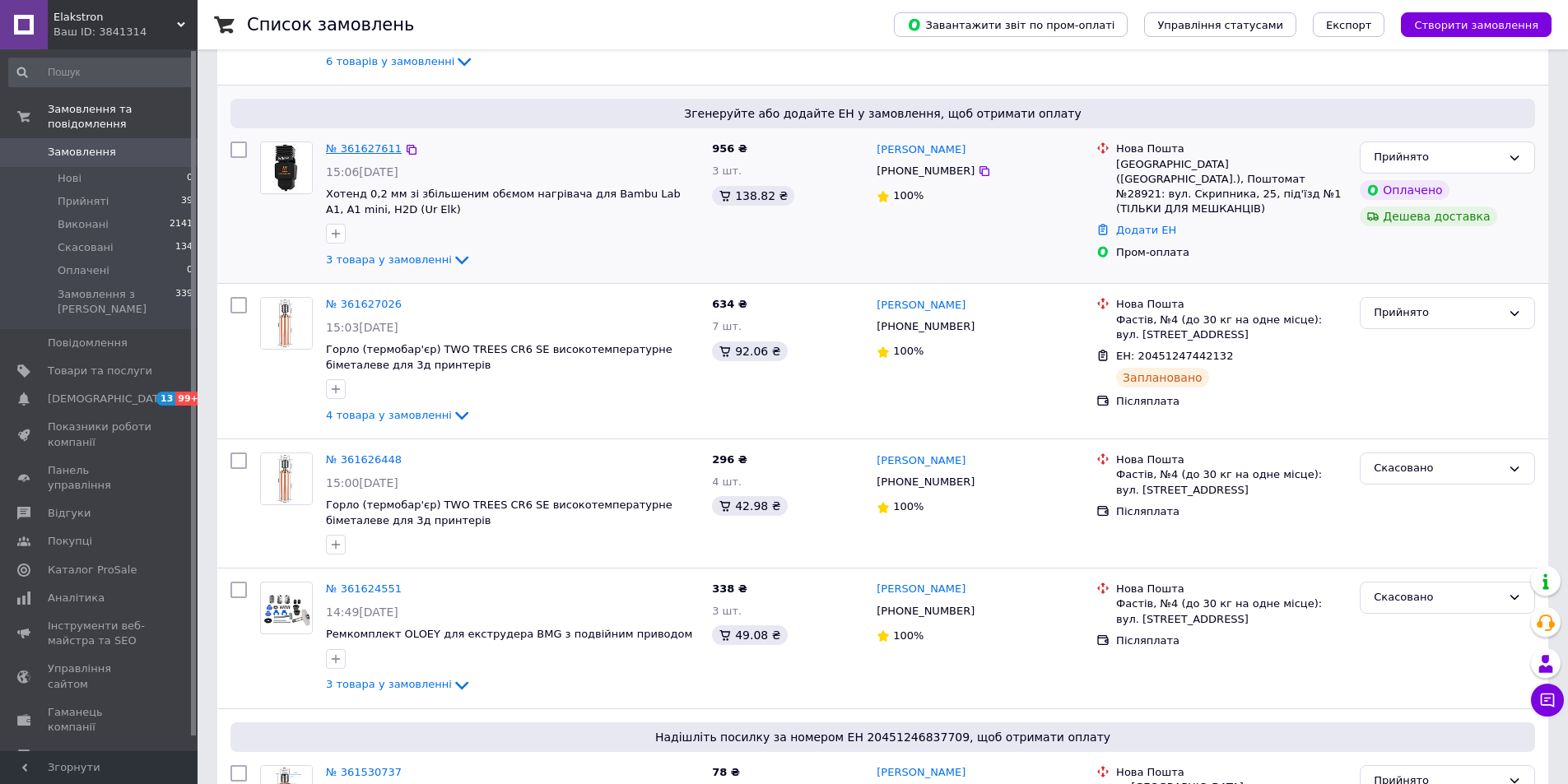
click at [373, 146] on link "№ 361627611" at bounding box center [364, 149] width 76 height 13
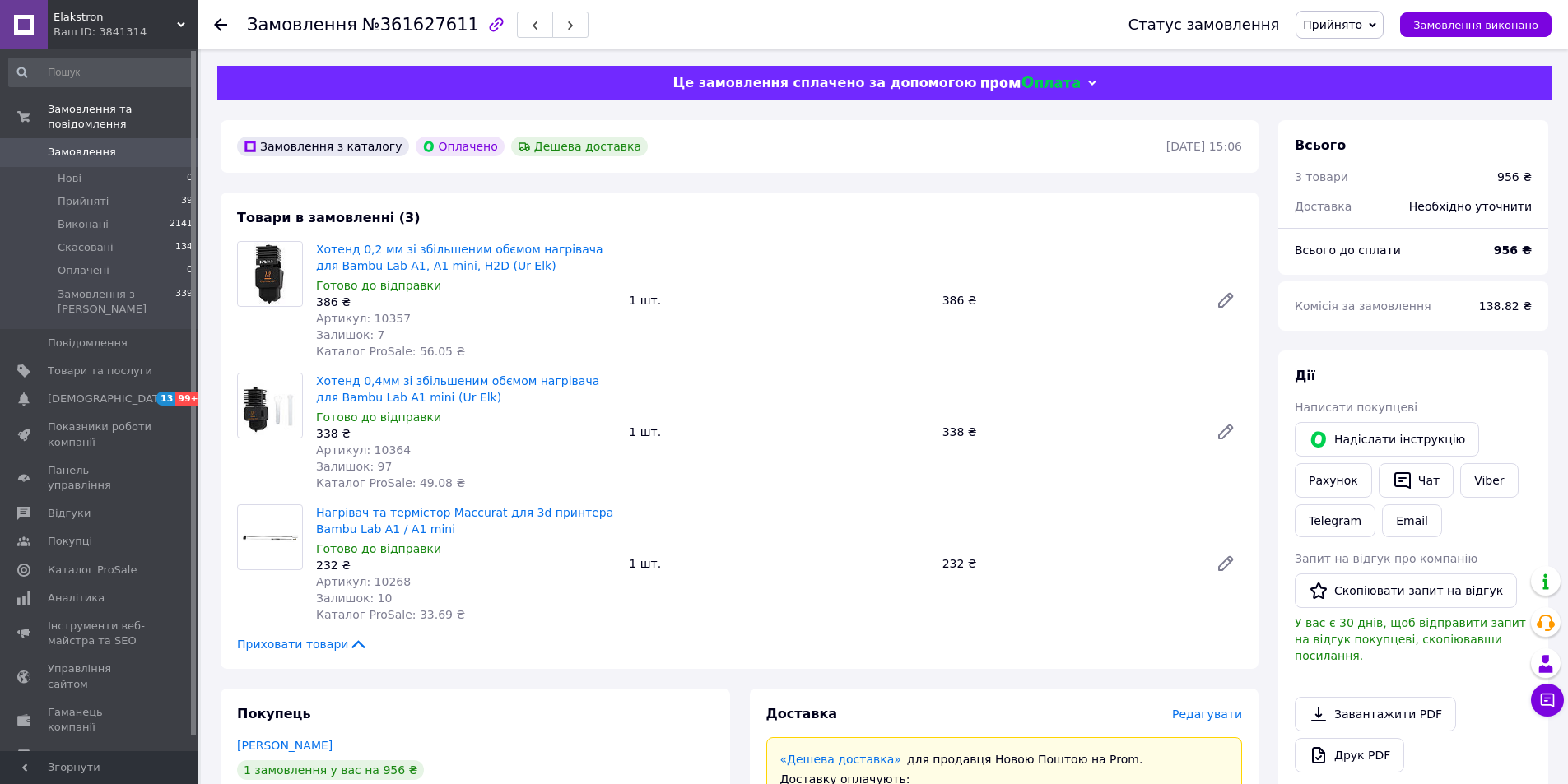
click at [392, 319] on span "Артикул: 10357" at bounding box center [363, 318] width 94 height 14
copy span "10357"
drag, startPoint x: 382, startPoint y: 578, endPoint x: 373, endPoint y: 580, distance: 9.2
click at [373, 580] on span "Артикул: 10268" at bounding box center [363, 582] width 94 height 14
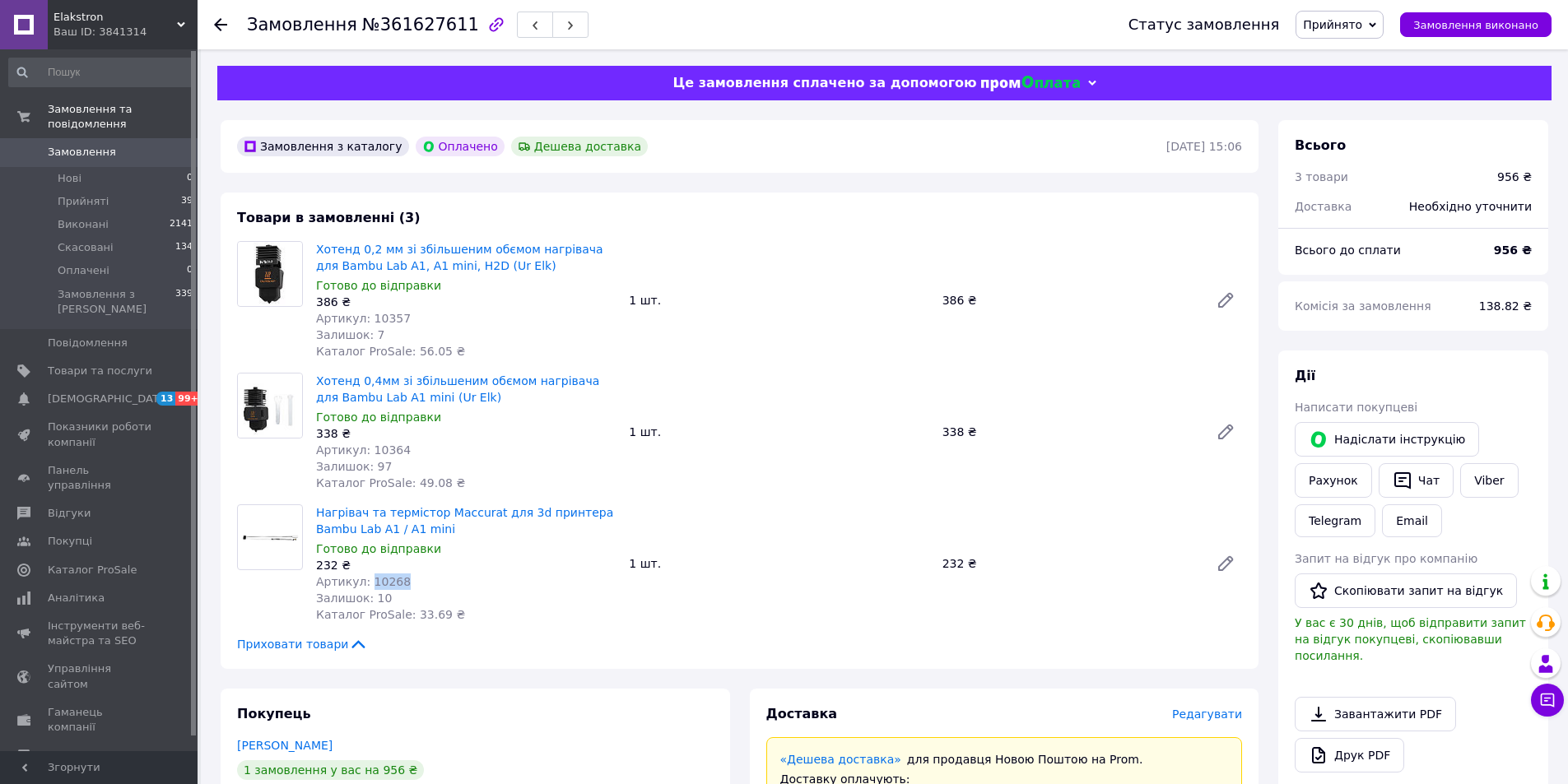
click at [373, 580] on span "Артикул: 10268" at bounding box center [363, 582] width 94 height 14
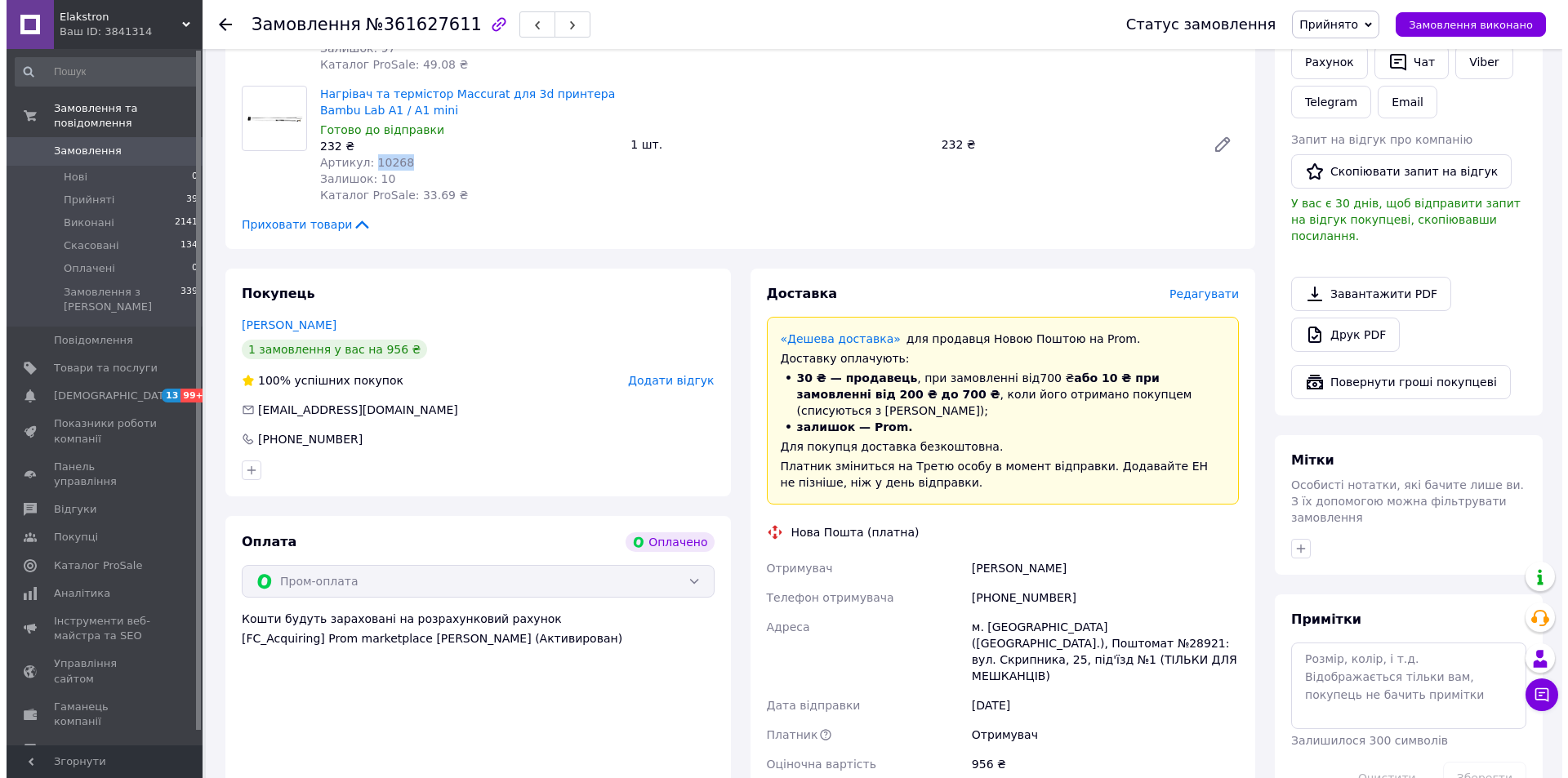
scroll to position [572, 0]
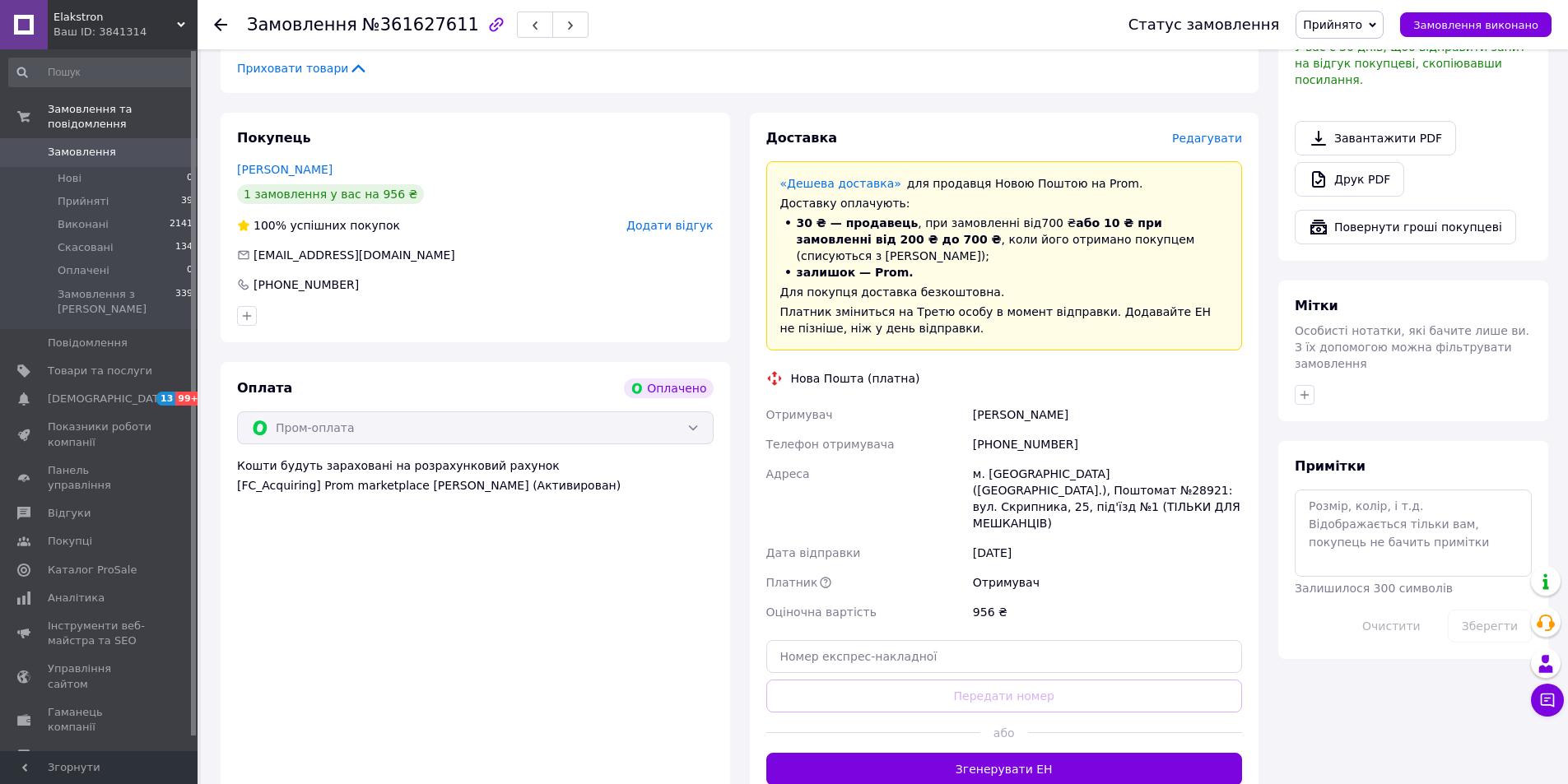
click at [1225, 137] on span "Редагувати" at bounding box center [1206, 138] width 70 height 14
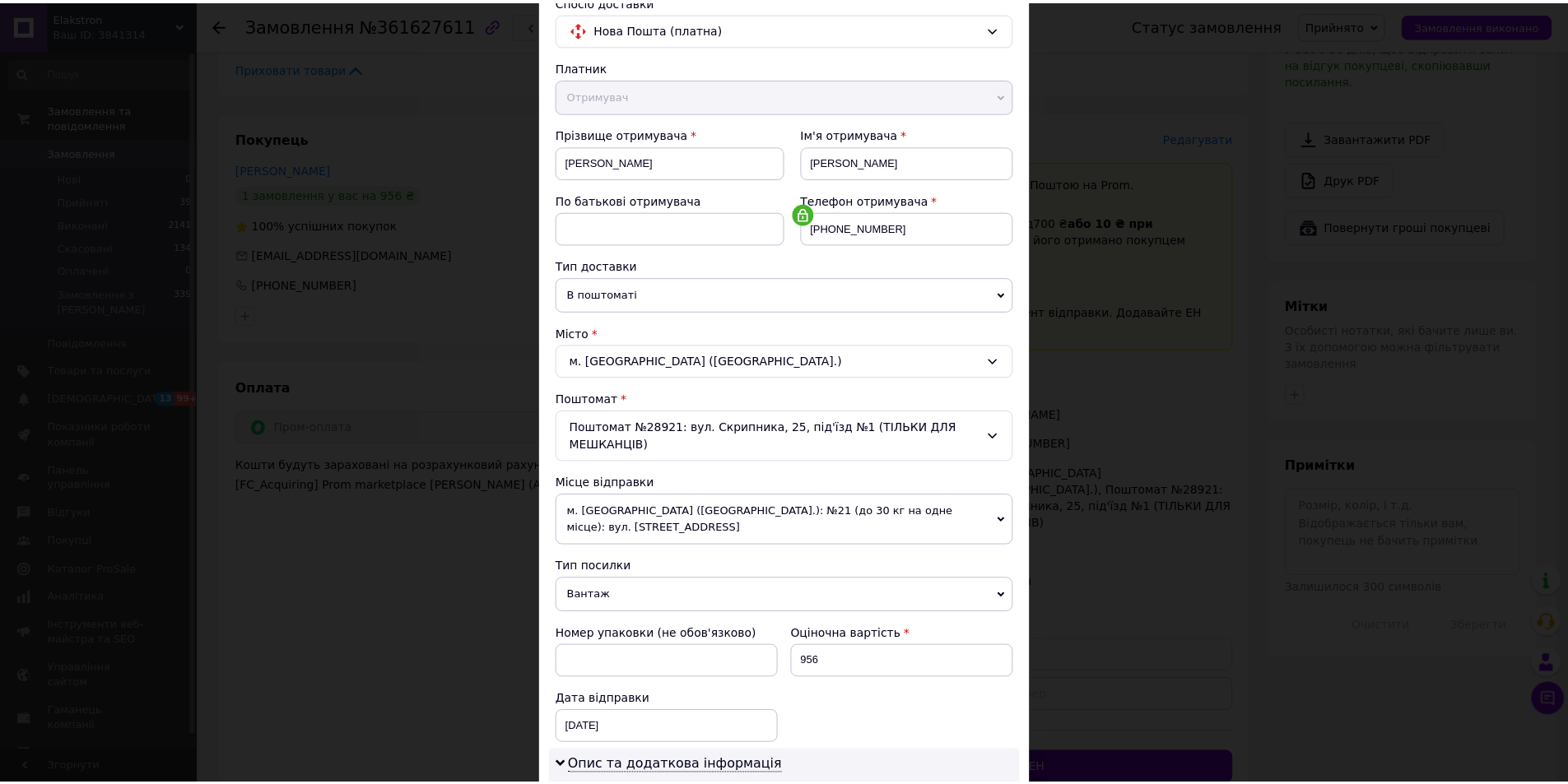
scroll to position [493, 0]
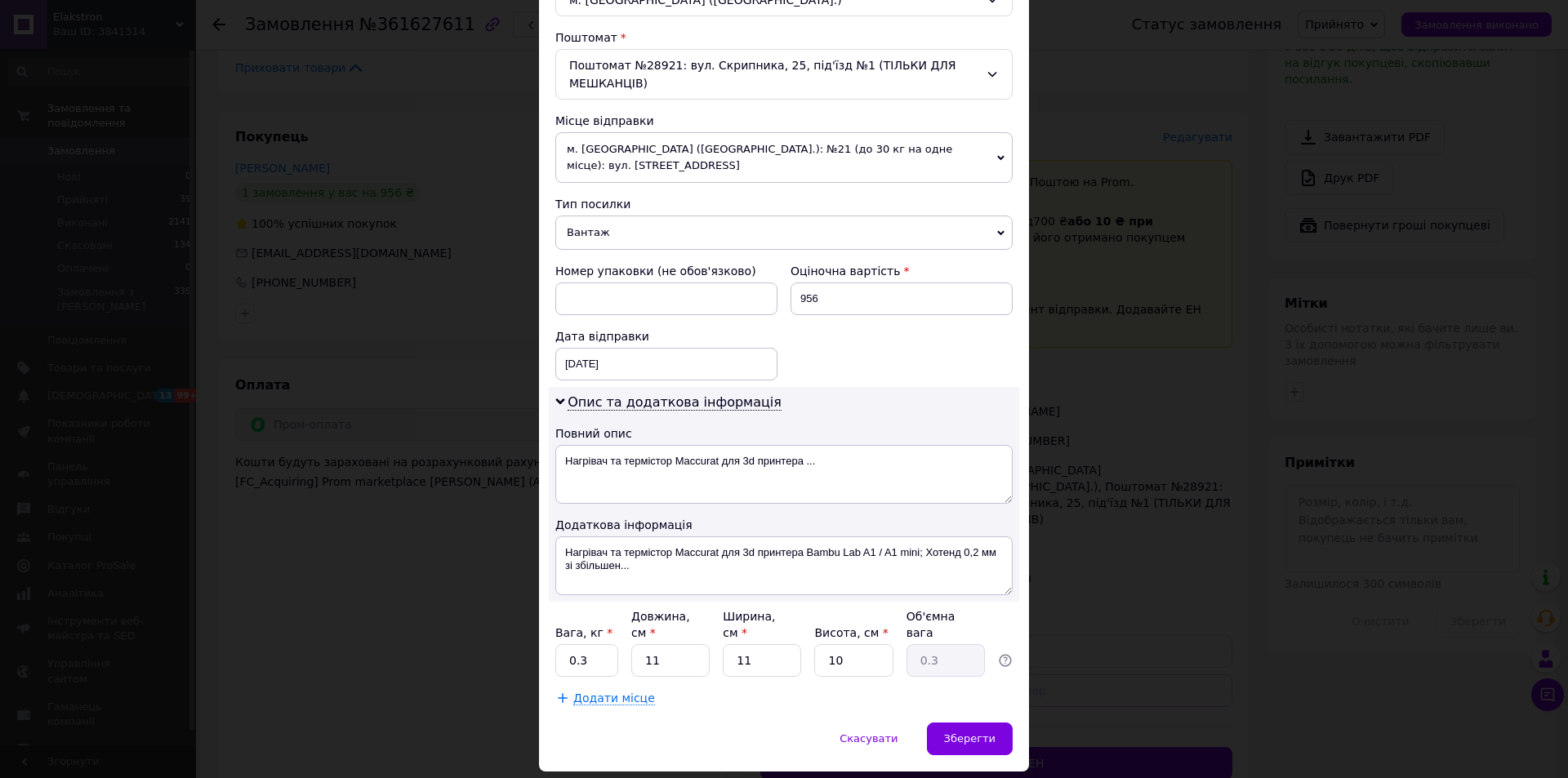
click at [1119, 660] on div "× Редагування доставки Спосіб доставки Нова Пошта (платна) Платник Отримувач Ві…" at bounding box center [784, 389] width 1568 height 778
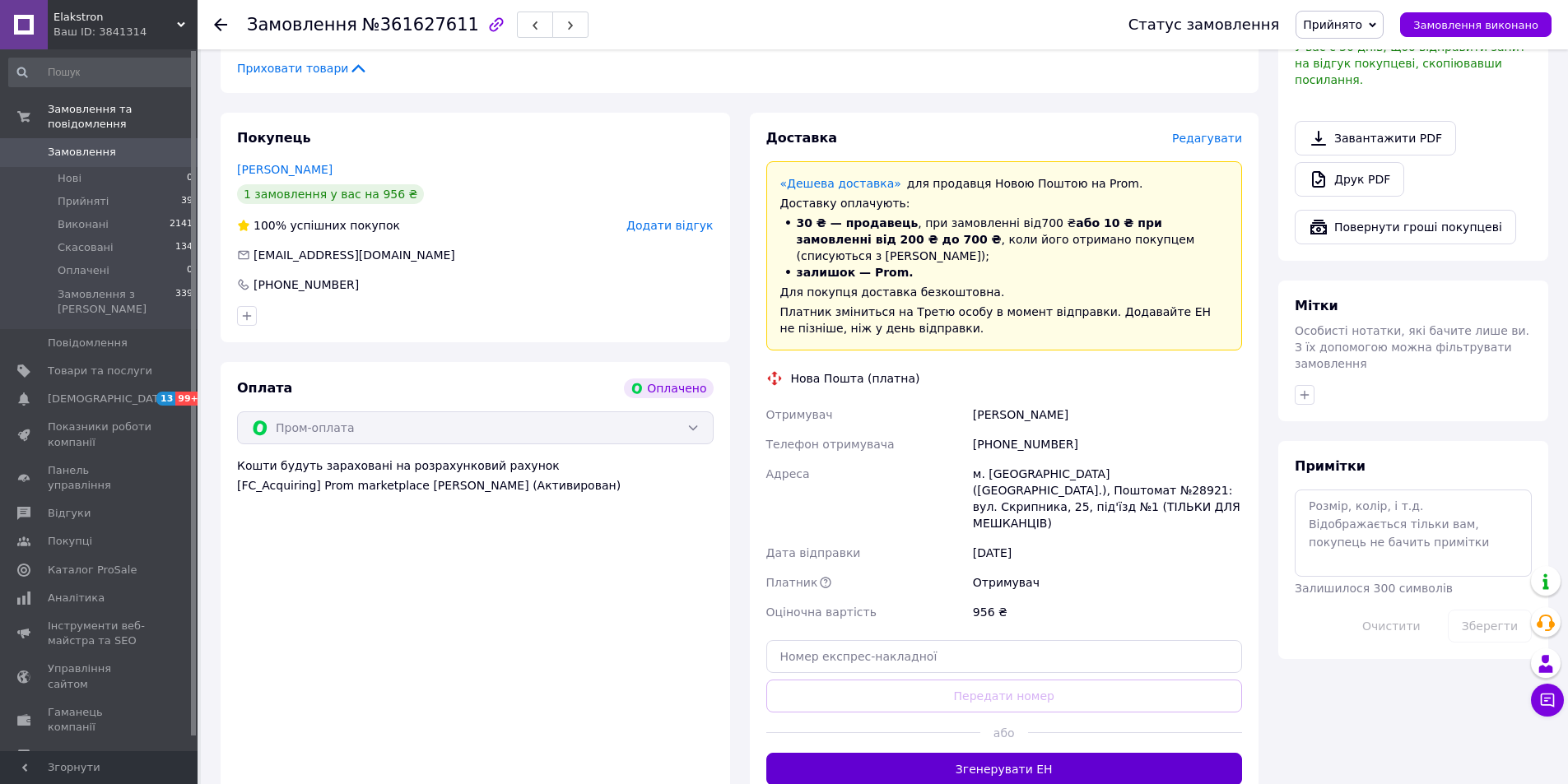
click at [1059, 753] on button "Згенерувати ЕН" at bounding box center [1004, 769] width 477 height 33
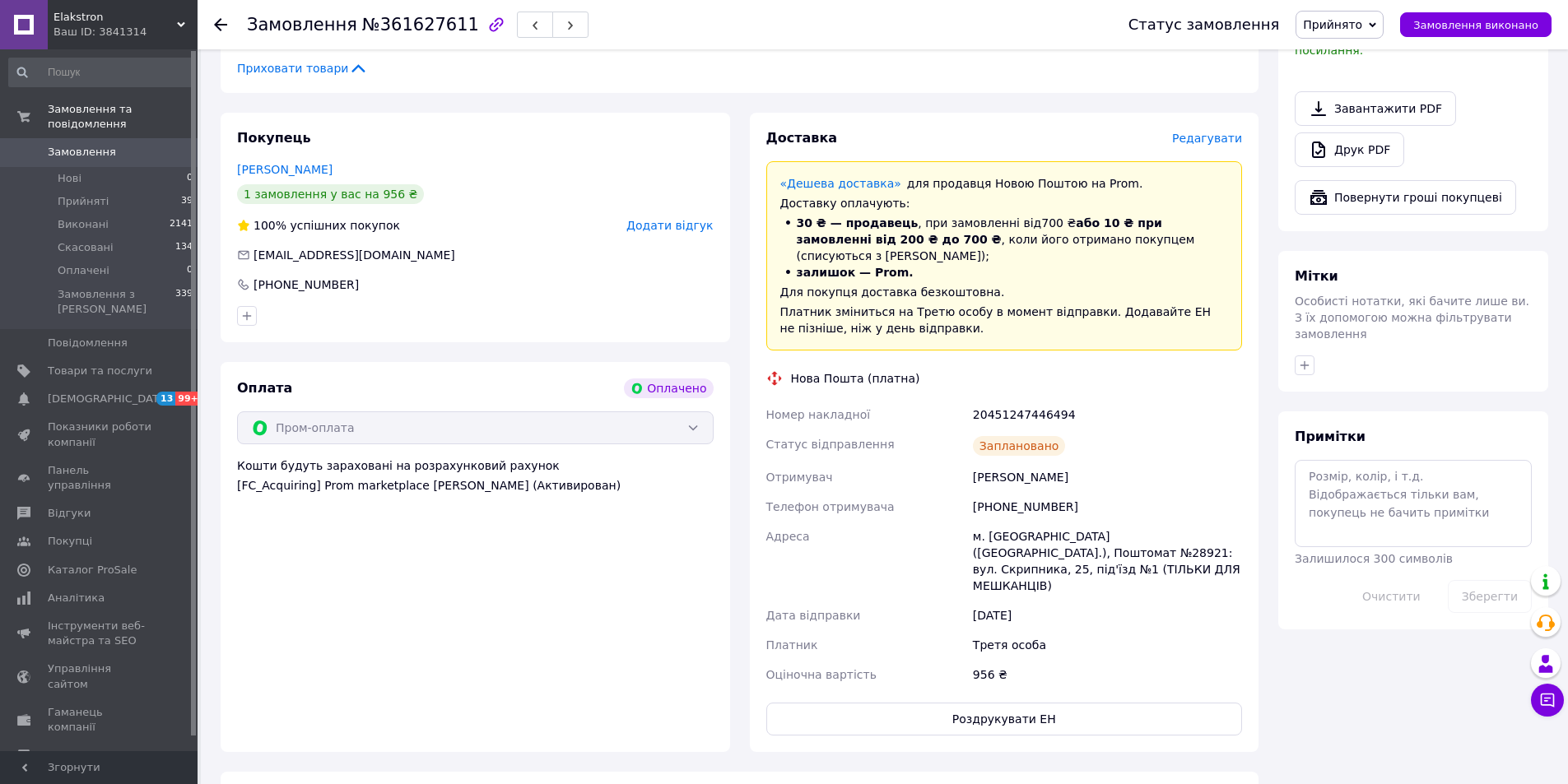
click at [1023, 400] on div "20451247446494" at bounding box center [1108, 414] width 276 height 30
copy div "20451247446494"
click at [230, 23] on div at bounding box center [230, 24] width 33 height 49
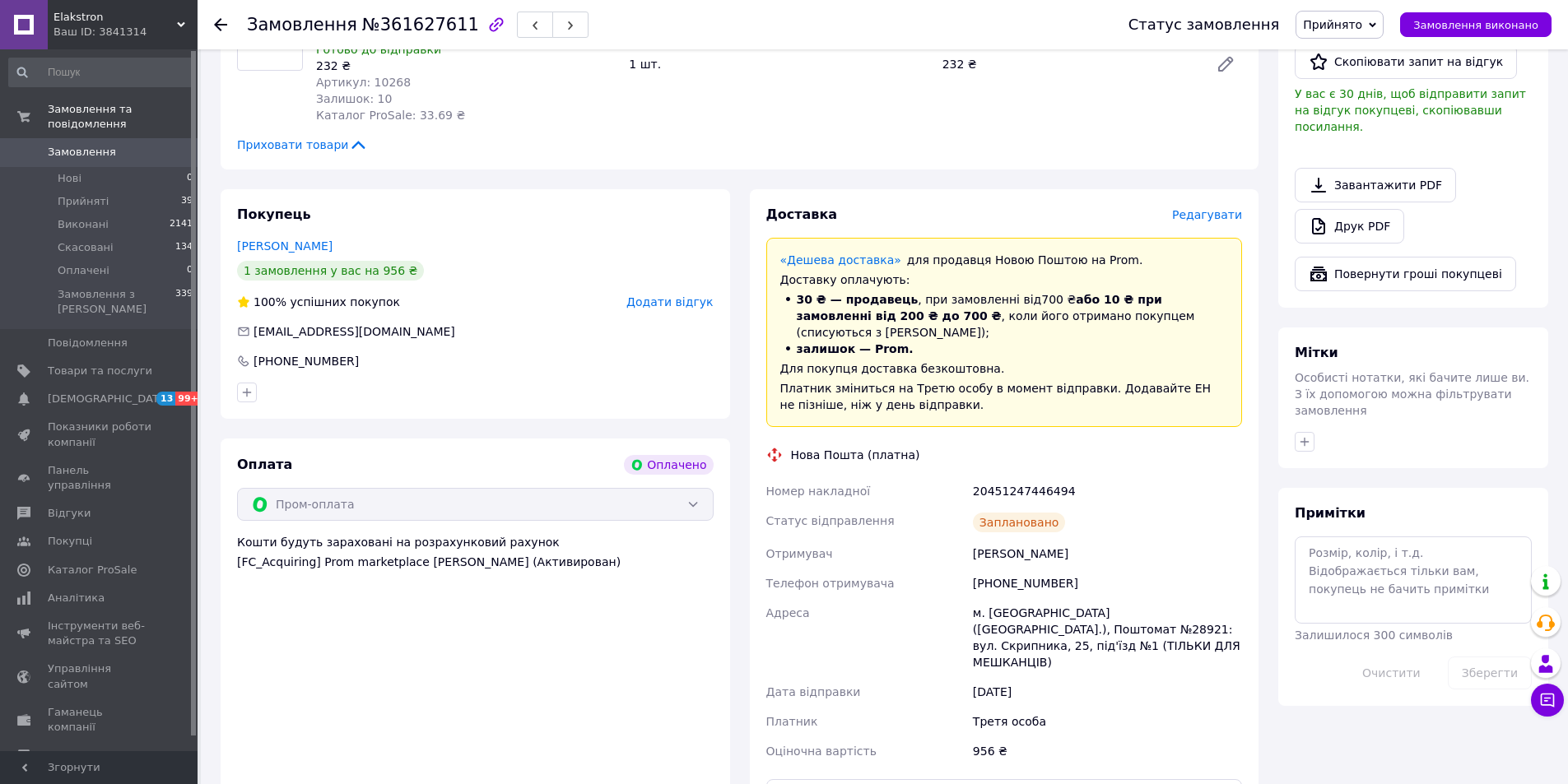
scroll to position [411, 0]
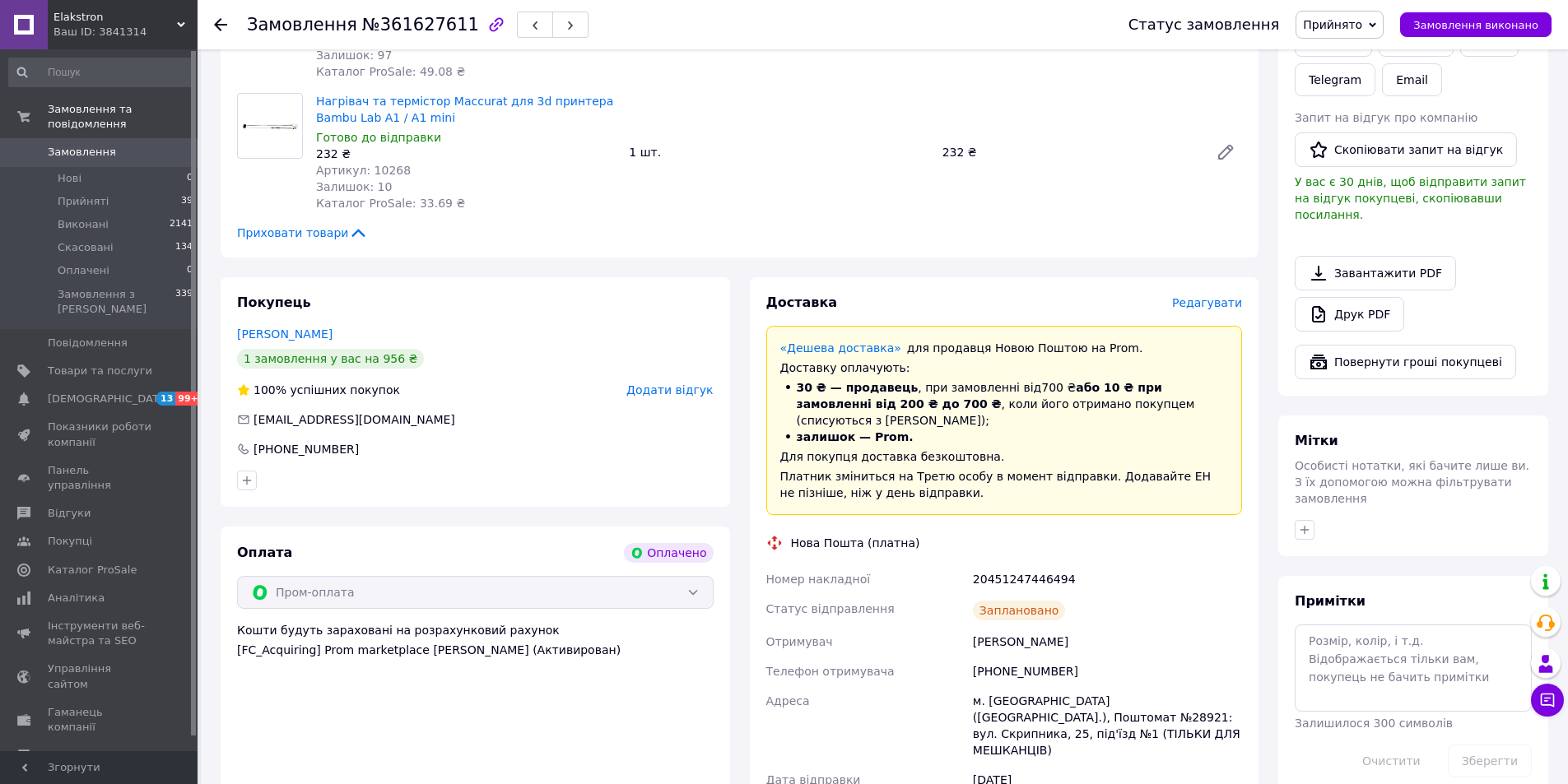
click at [219, 25] on use at bounding box center [220, 24] width 14 height 14
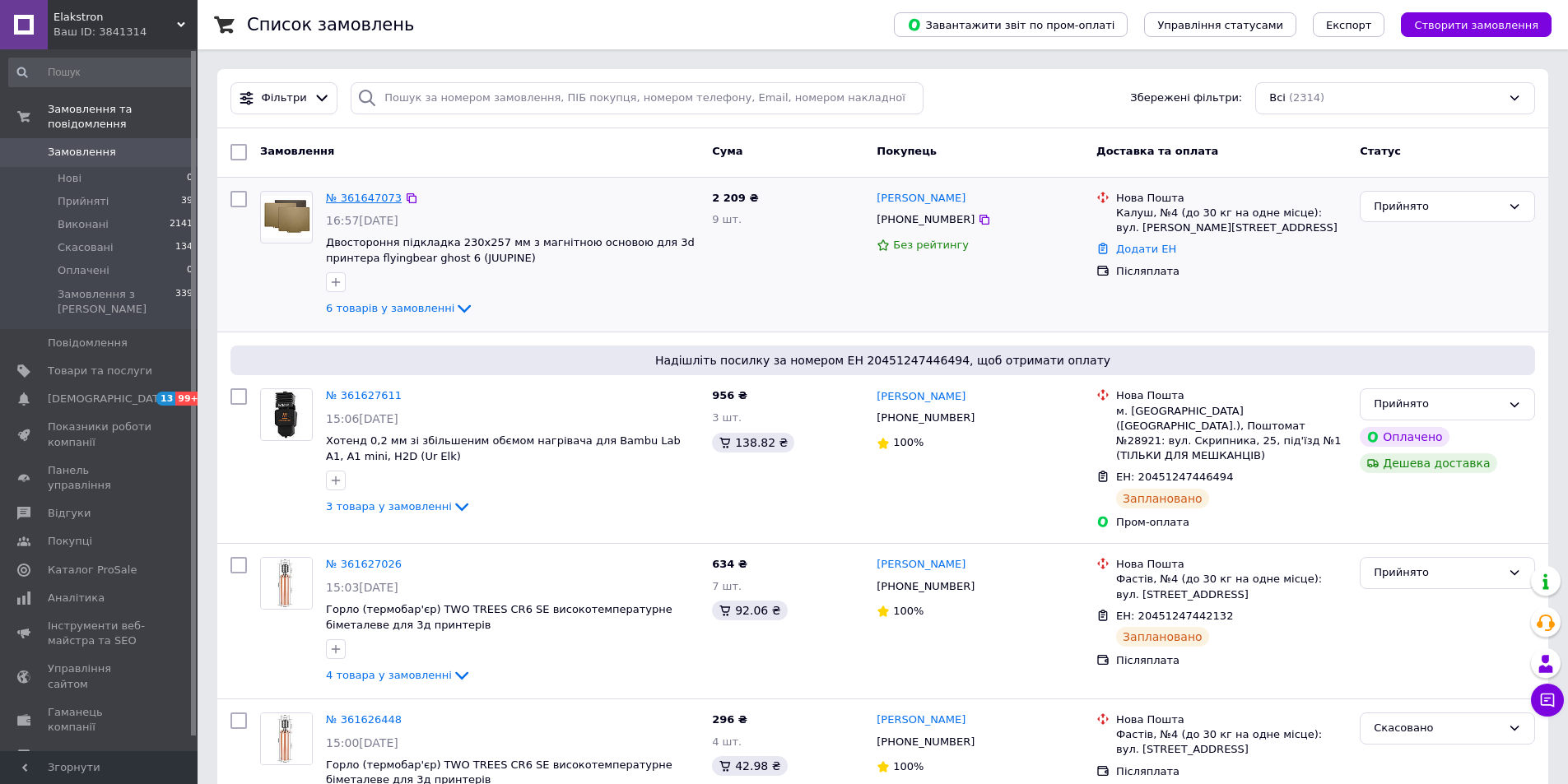
click at [353, 202] on link "№ 361647073" at bounding box center [364, 198] width 76 height 13
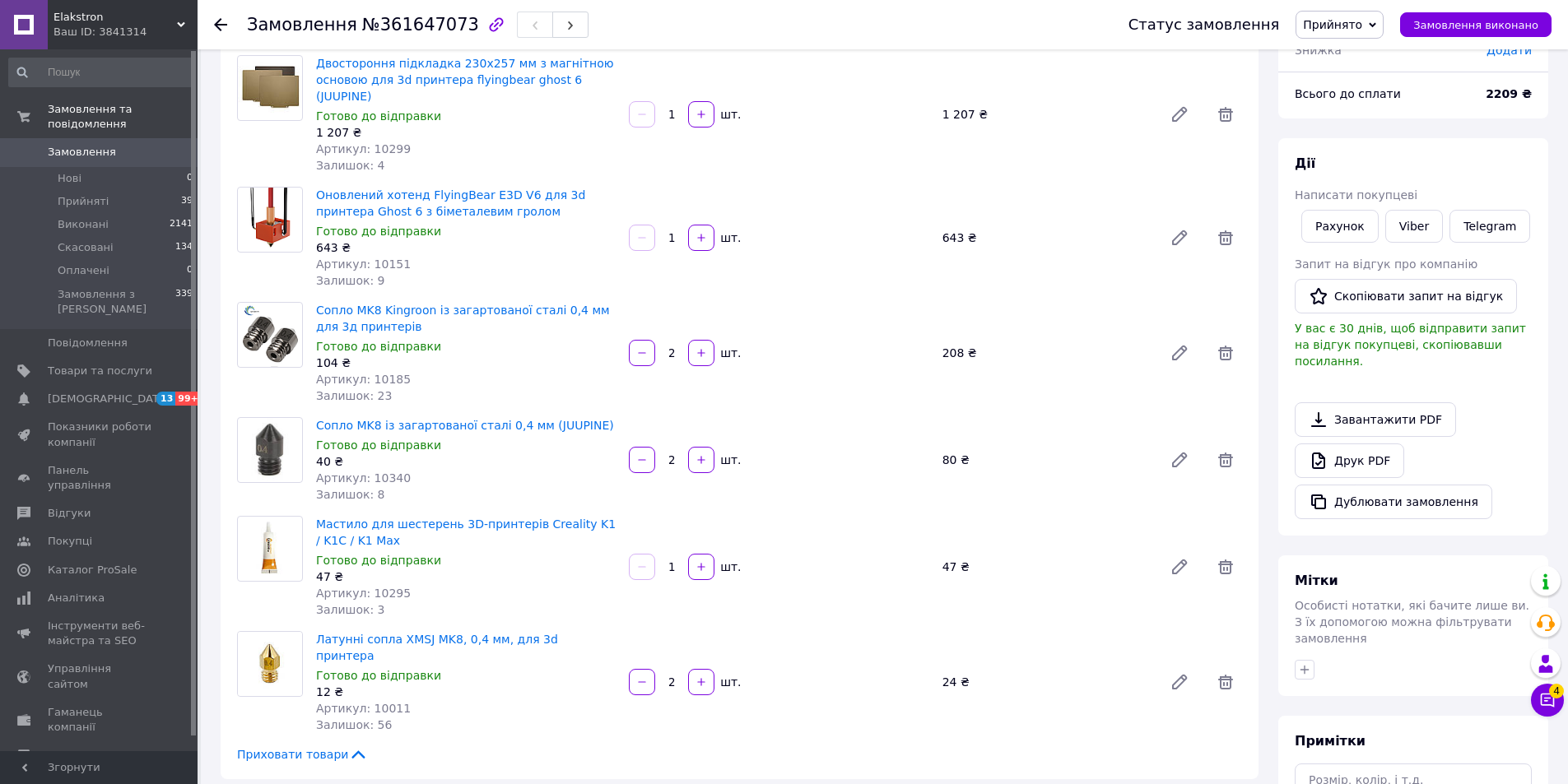
scroll to position [165, 0]
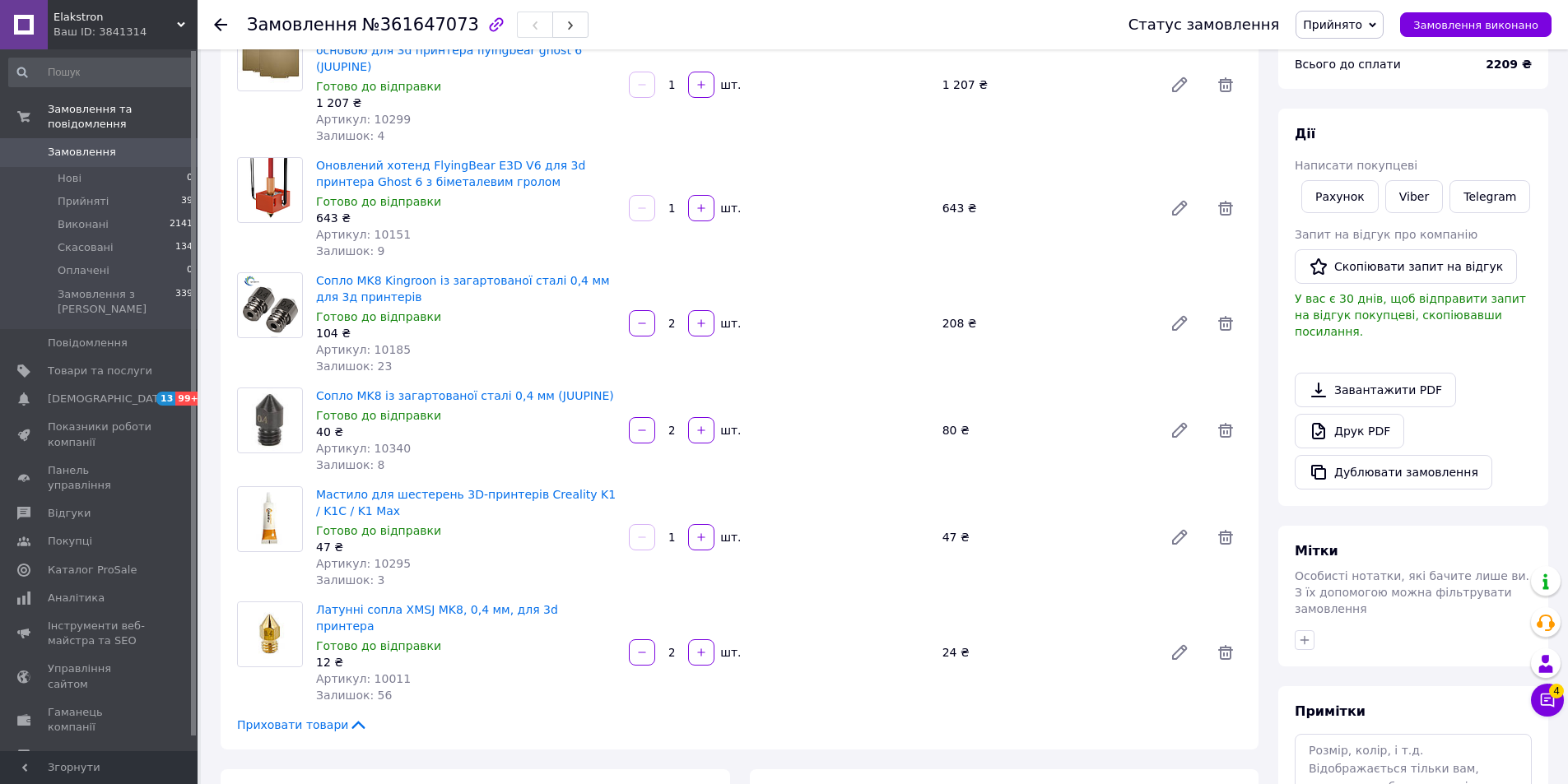
click at [1534, 688] on div "Чат з покупцем 4" at bounding box center [1547, 700] width 33 height 33
click at [1541, 690] on button "Чат з покупцем 4" at bounding box center [1547, 700] width 33 height 33
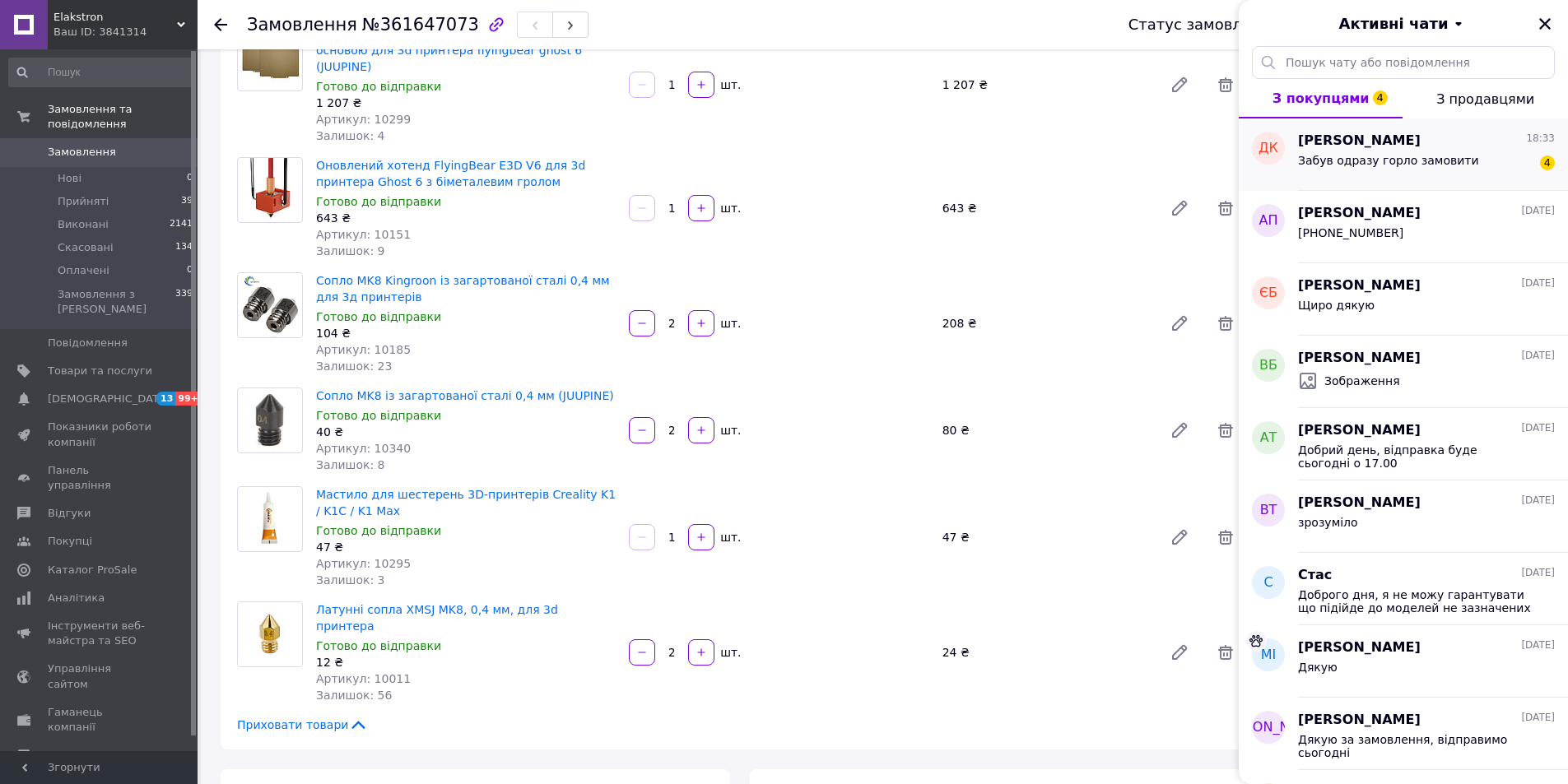
click at [1360, 148] on span "[PERSON_NAME]" at bounding box center [1359, 140] width 122 height 19
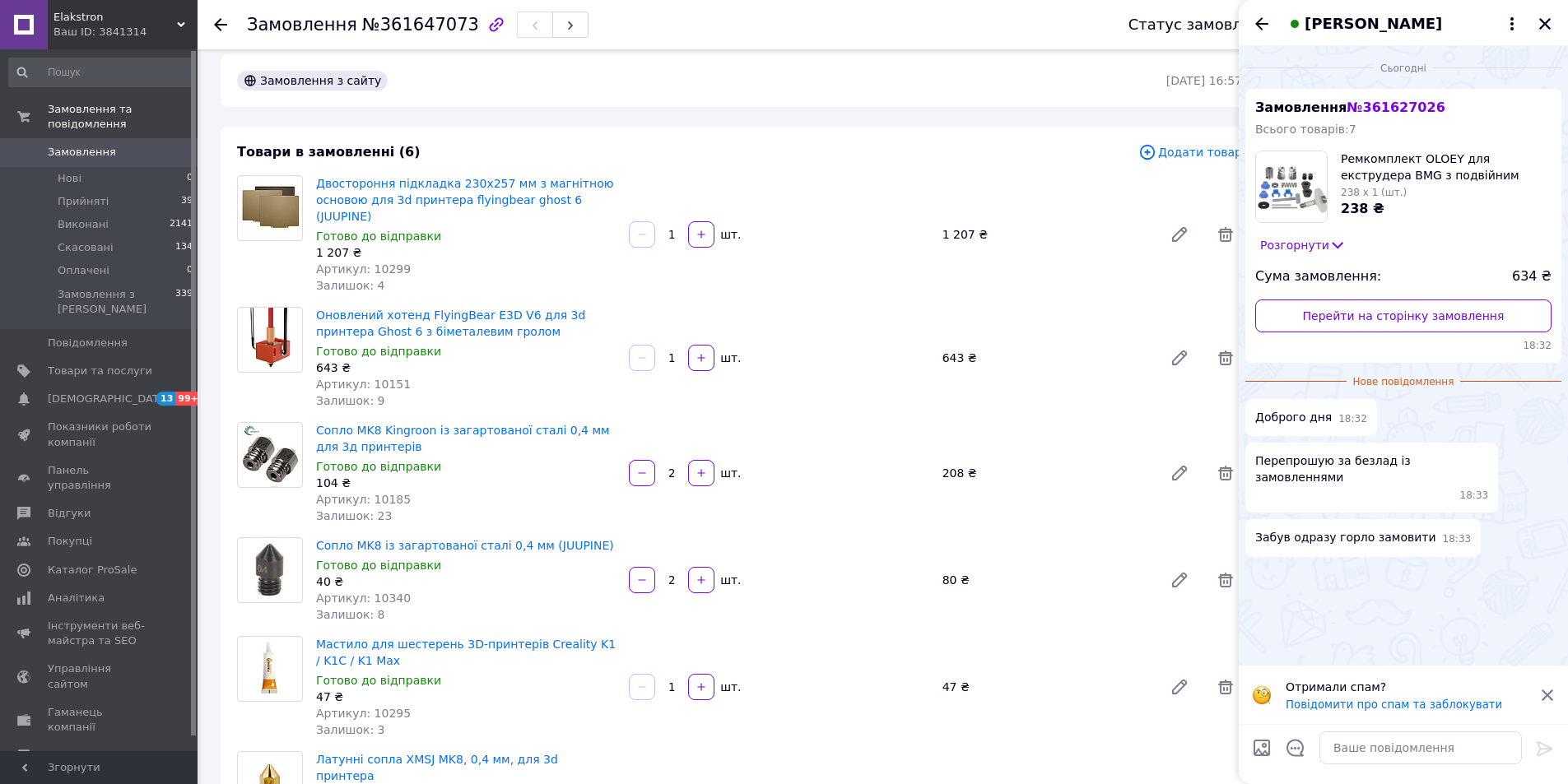
scroll to position [0, 0]
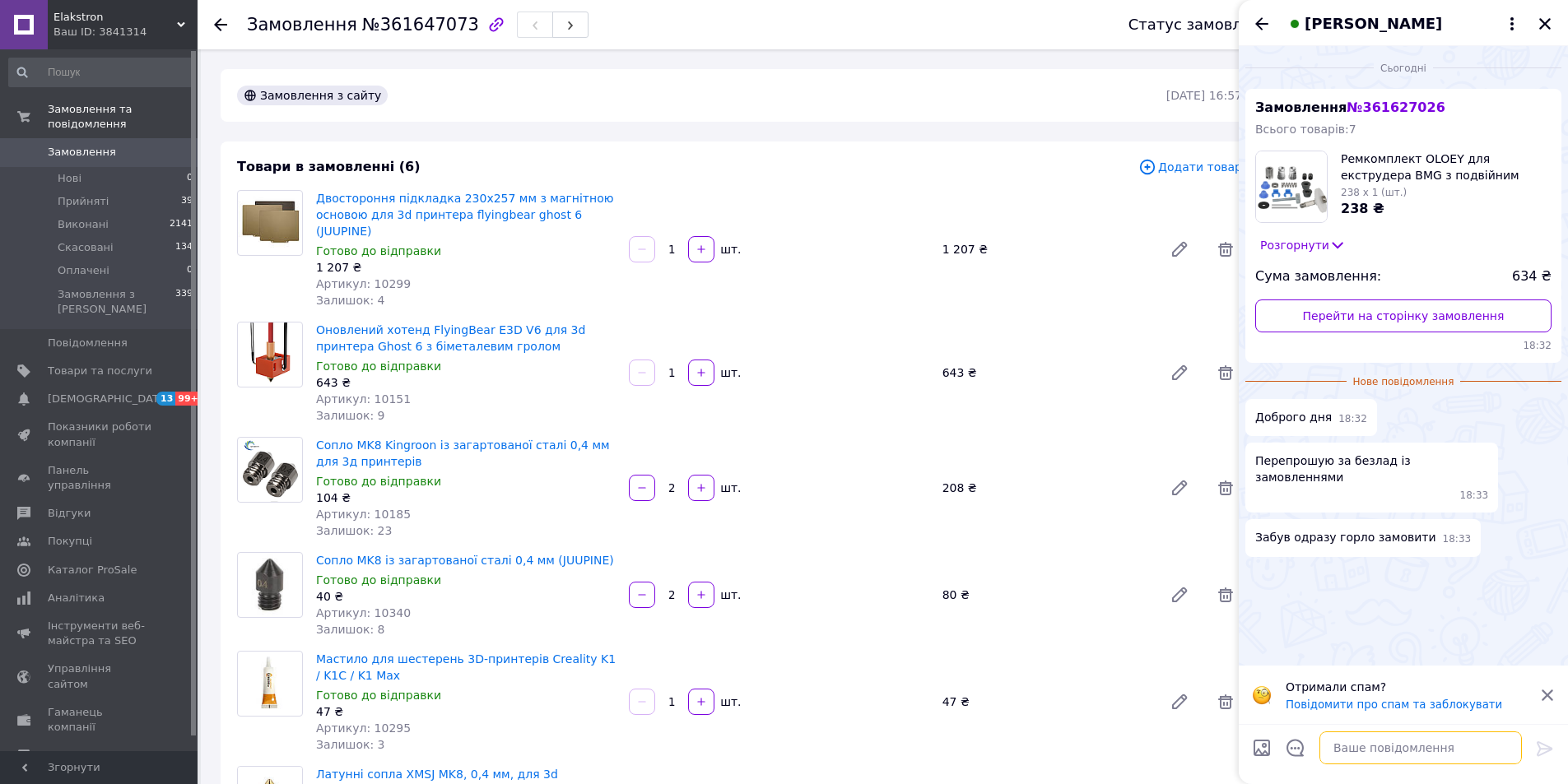
drag, startPoint x: 1366, startPoint y: 750, endPoint x: 1367, endPoint y: 741, distance: 9.1
click at [1366, 748] on textarea at bounding box center [1419, 748] width 202 height 33
type textarea "в"
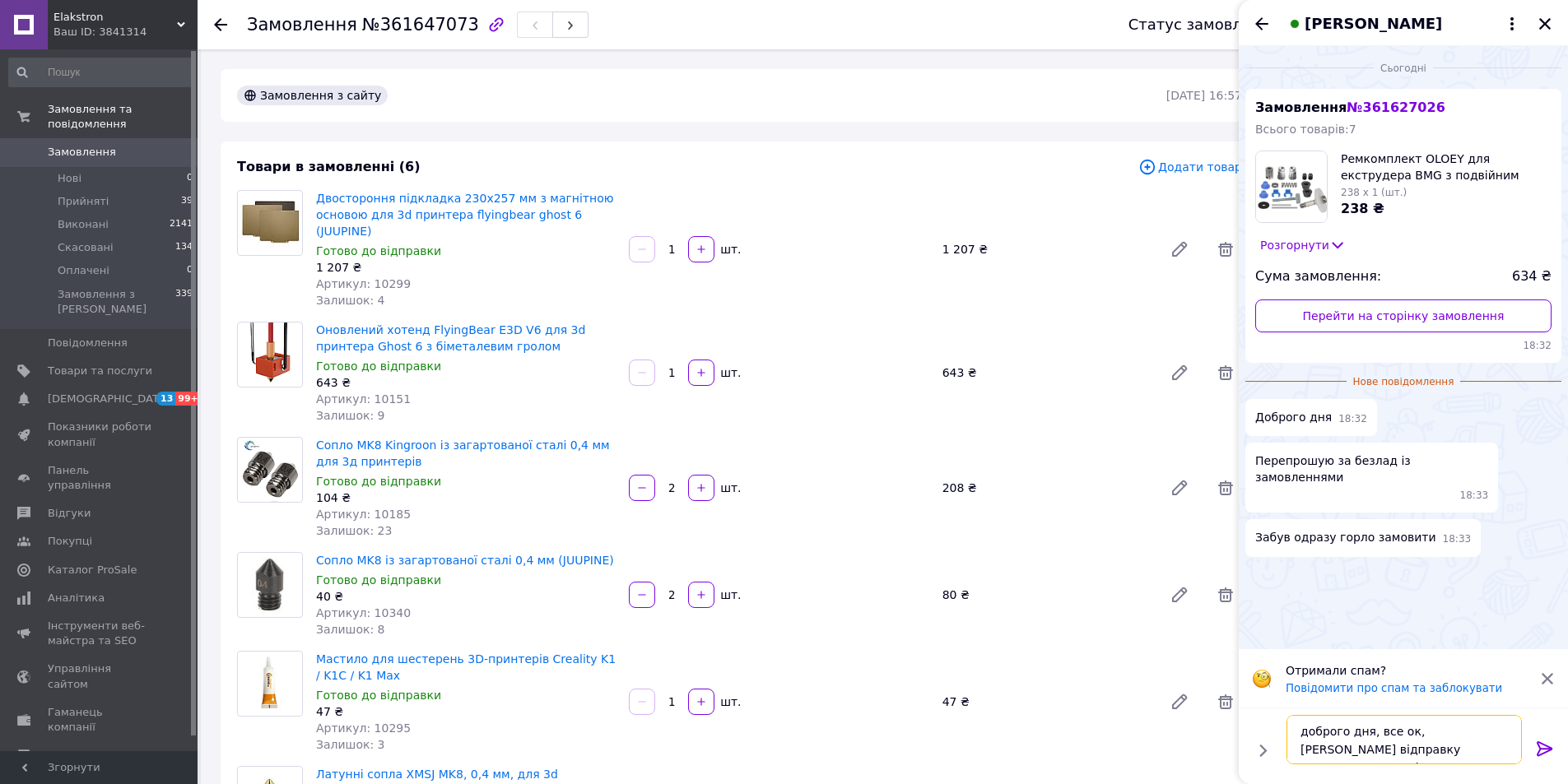
type textarea "доброго дня, все ок, готуємо відправку протягом години відправимо"
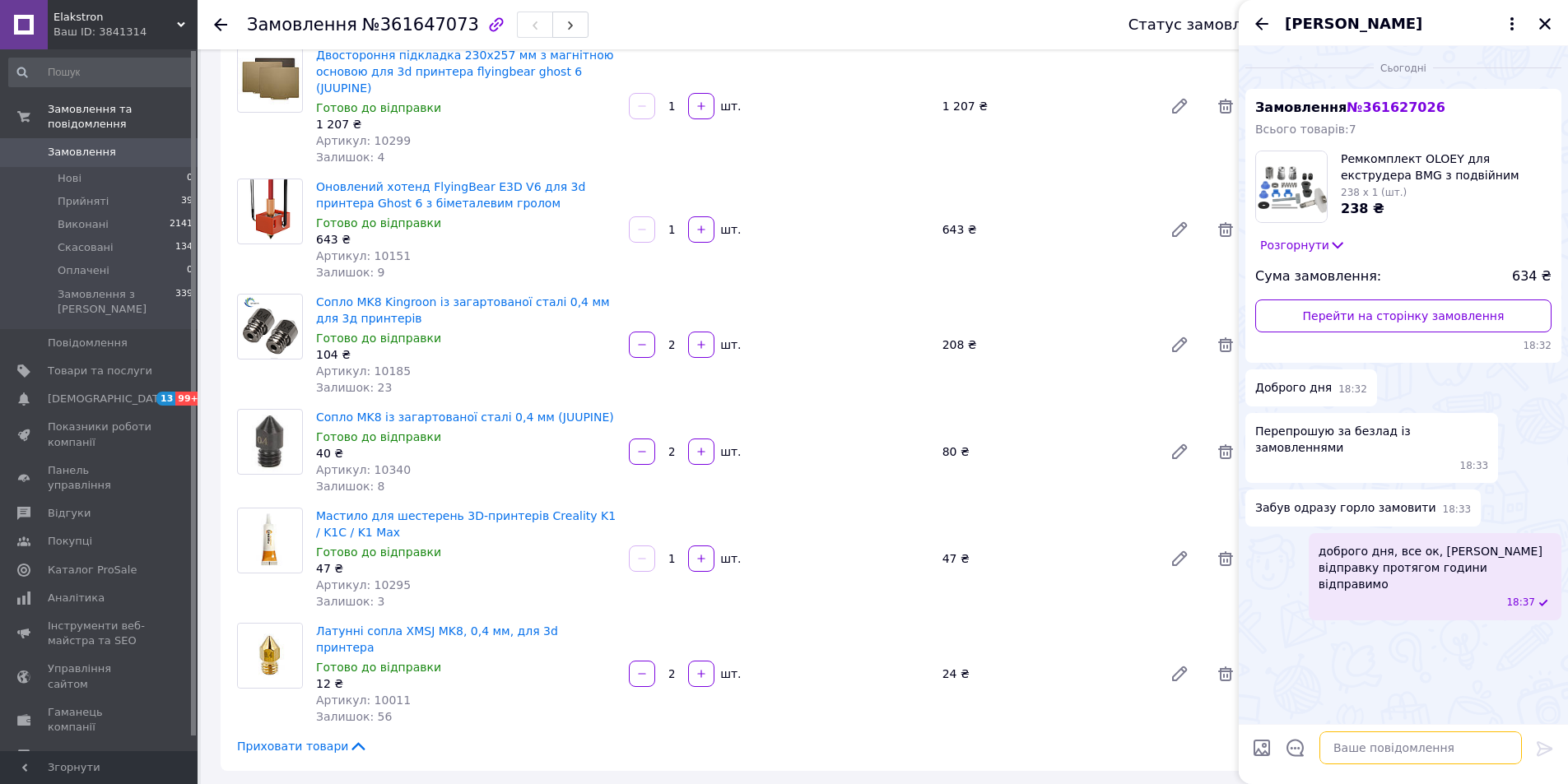
scroll to position [165, 0]
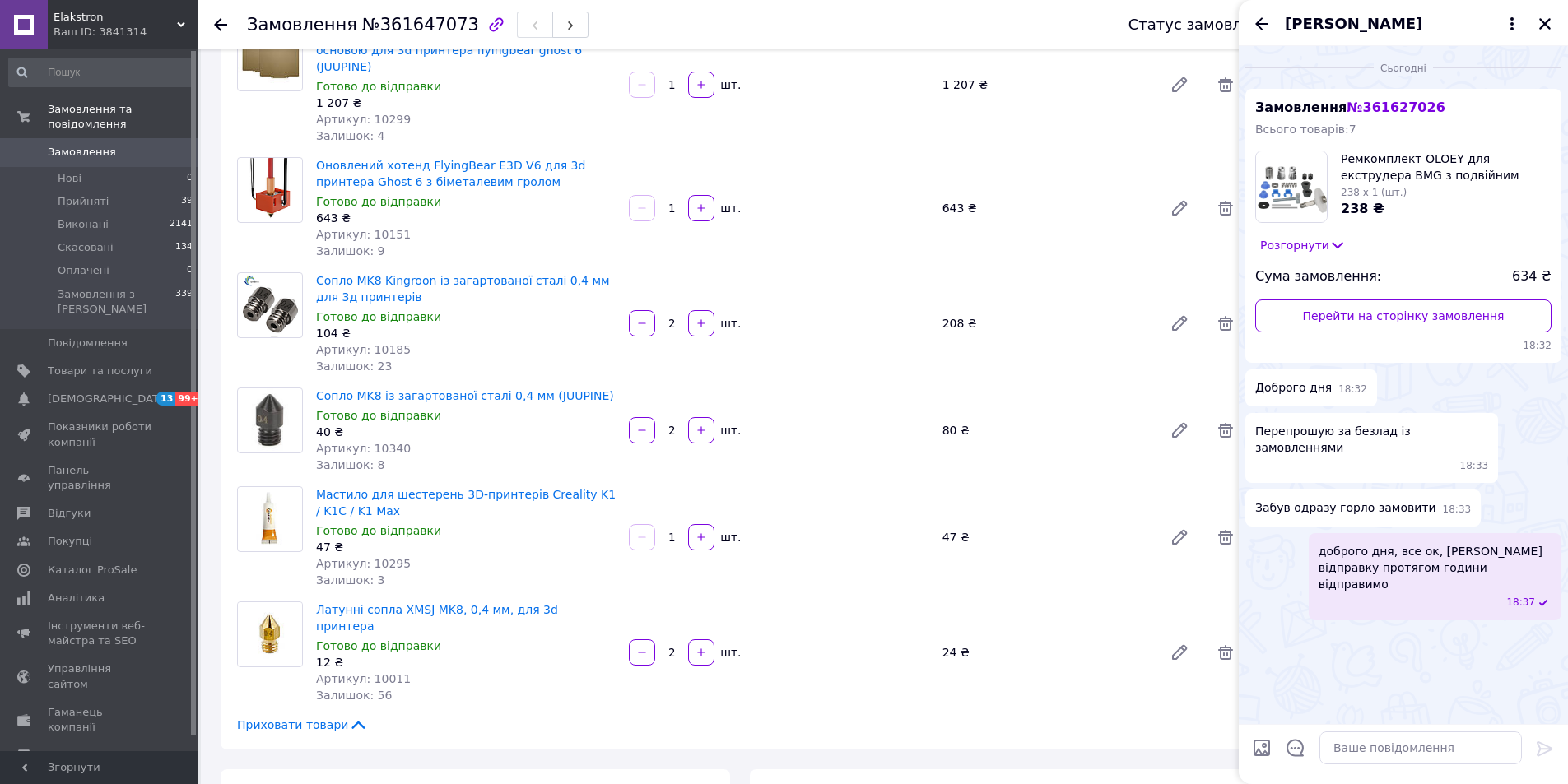
drag, startPoint x: 389, startPoint y: 544, endPoint x: 389, endPoint y: 535, distance: 9.0
click at [389, 557] on span "Артикул: 10295" at bounding box center [363, 564] width 94 height 14
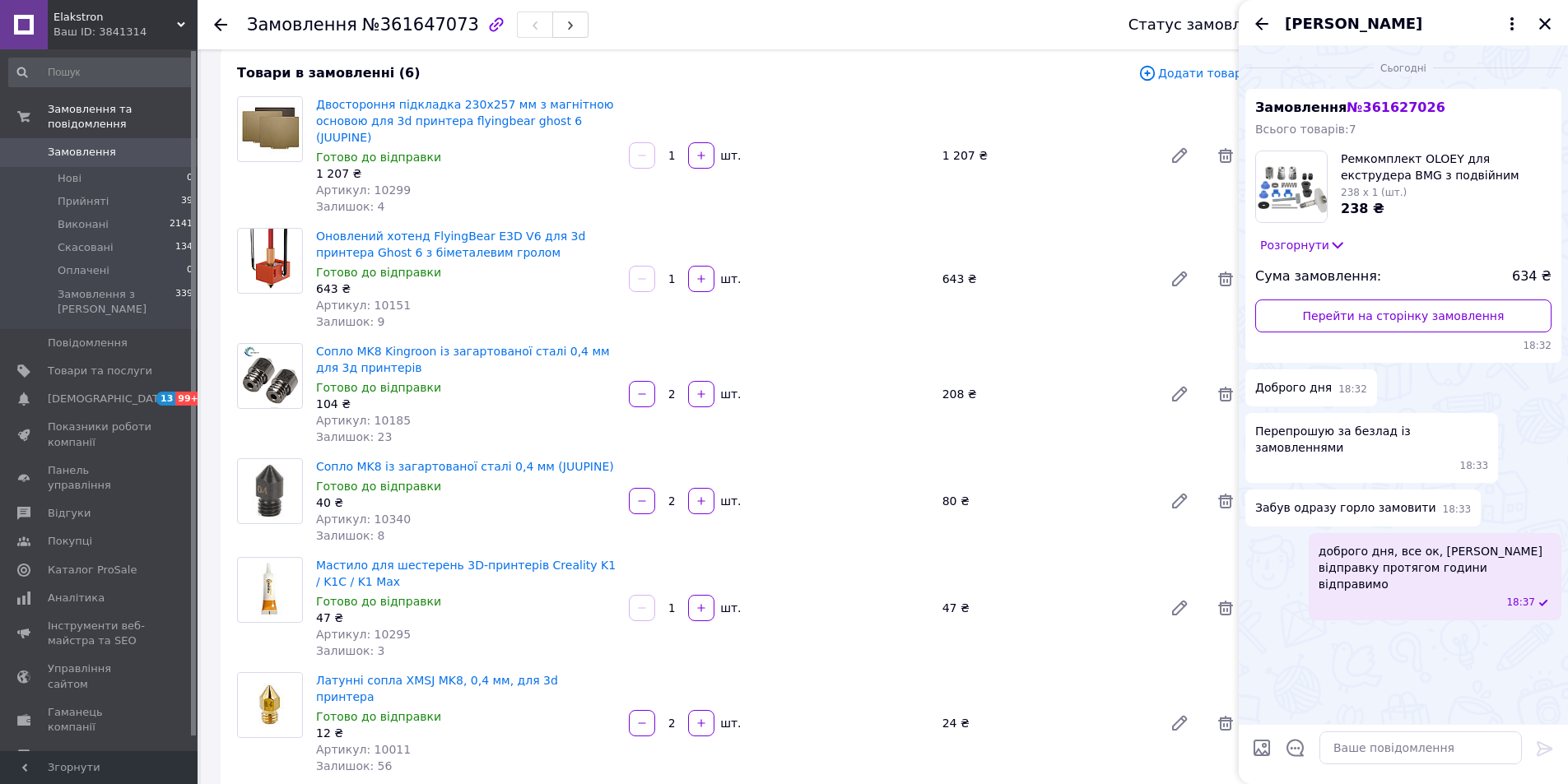
scroll to position [0, 0]
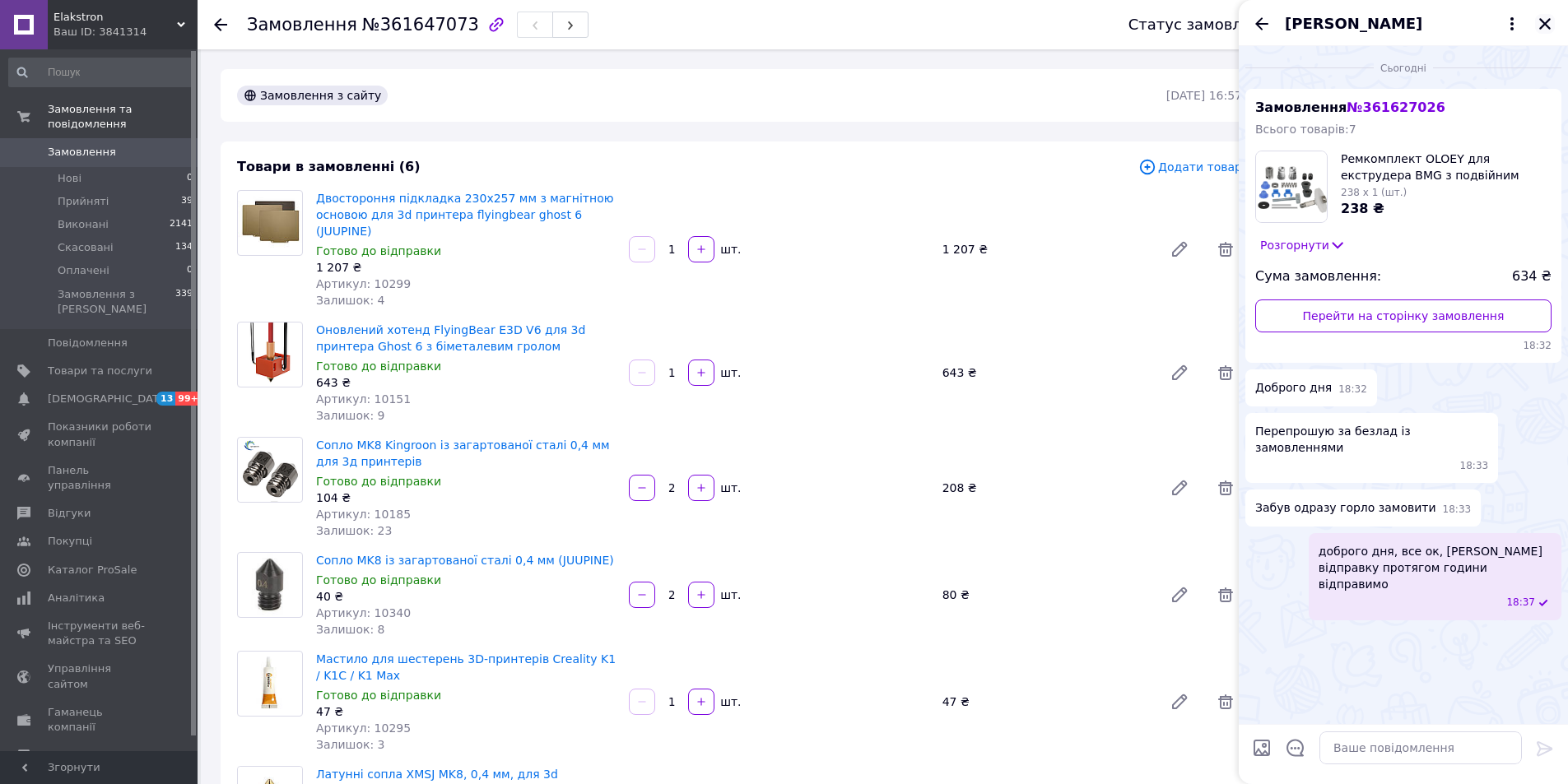
click at [1541, 20] on icon "Закрити" at bounding box center [1544, 24] width 12 height 12
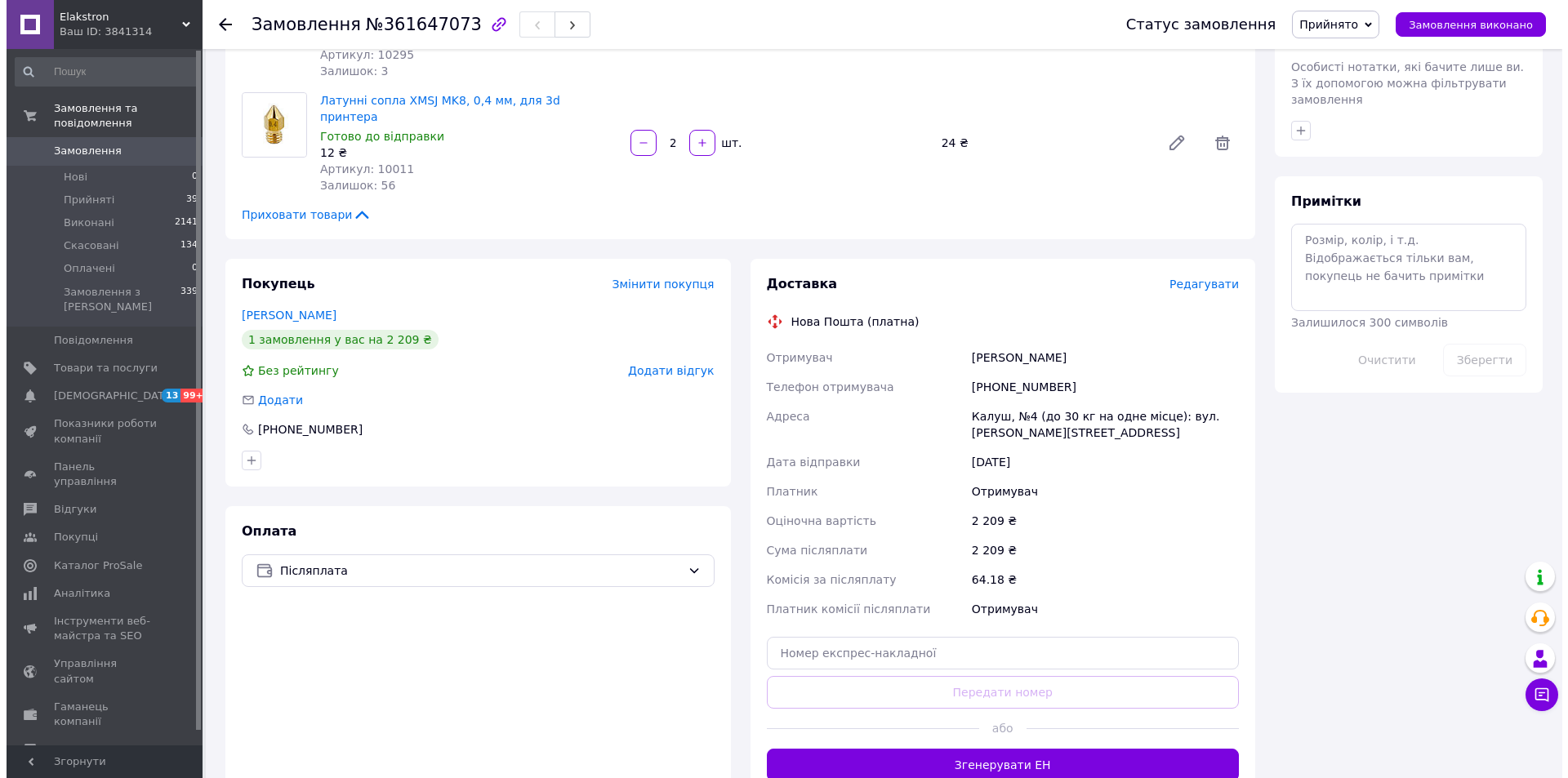
scroll to position [667, 0]
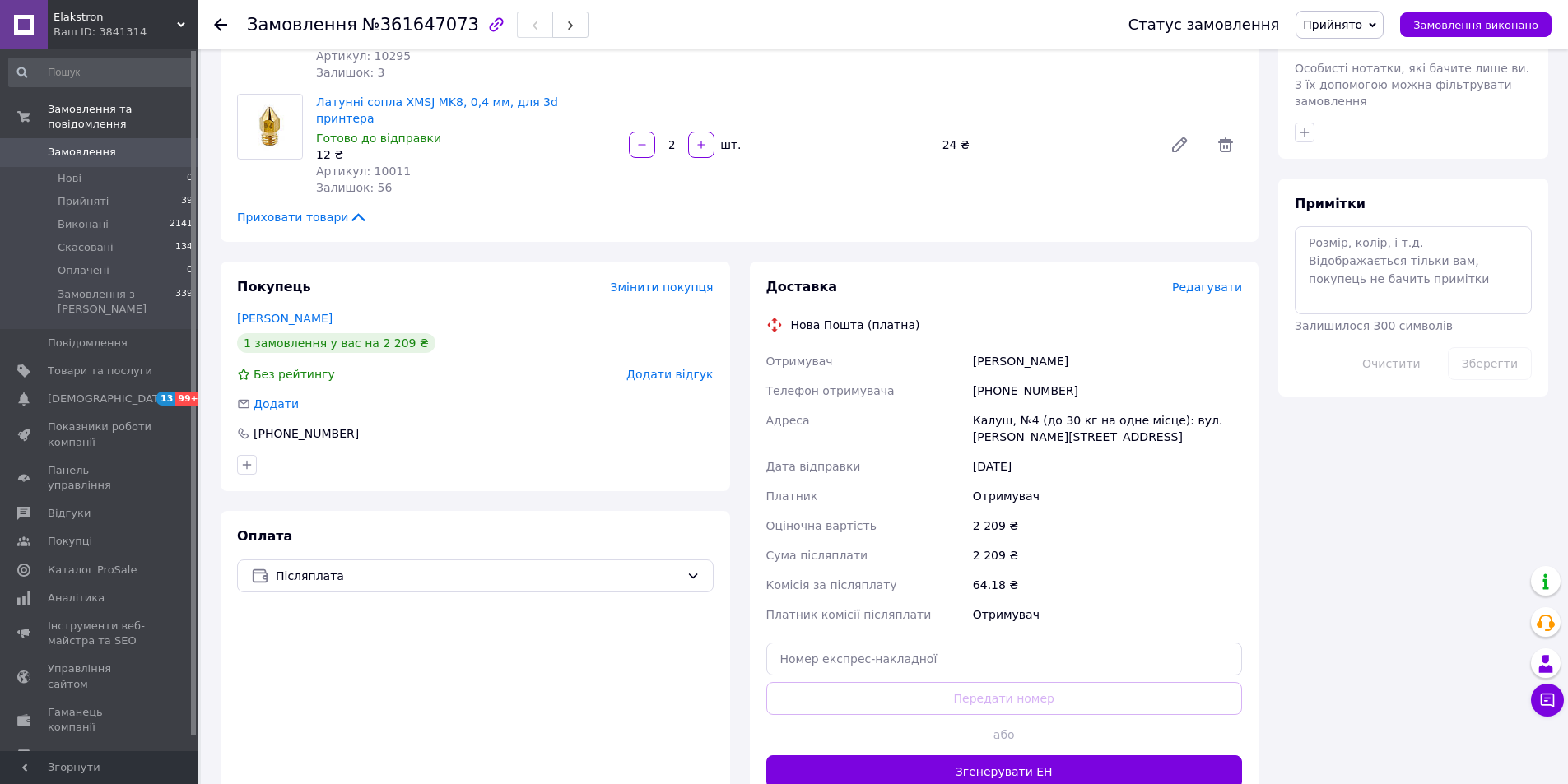
click at [1202, 281] on span "Редагувати" at bounding box center [1206, 287] width 70 height 14
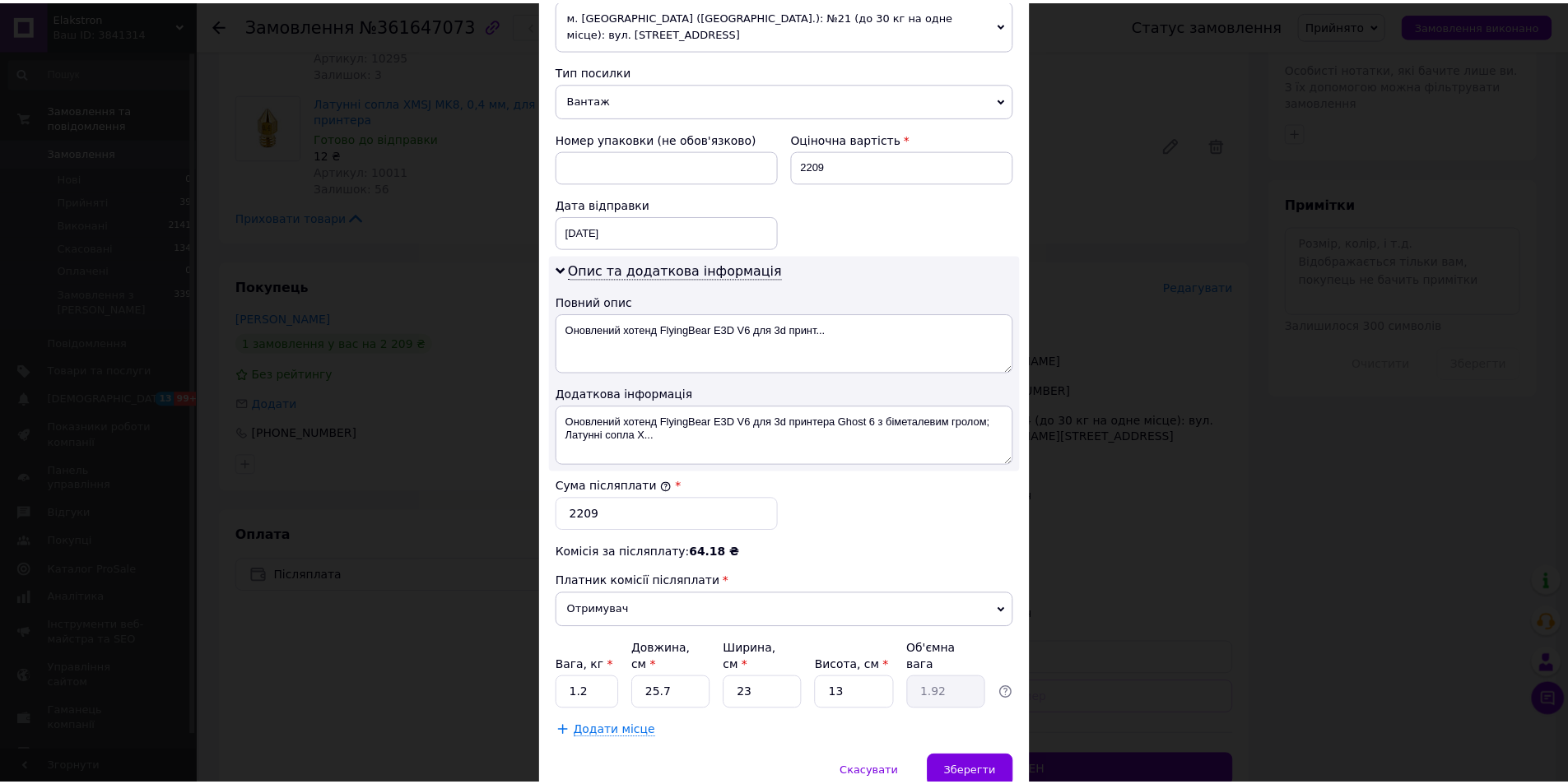
scroll to position [656, 0]
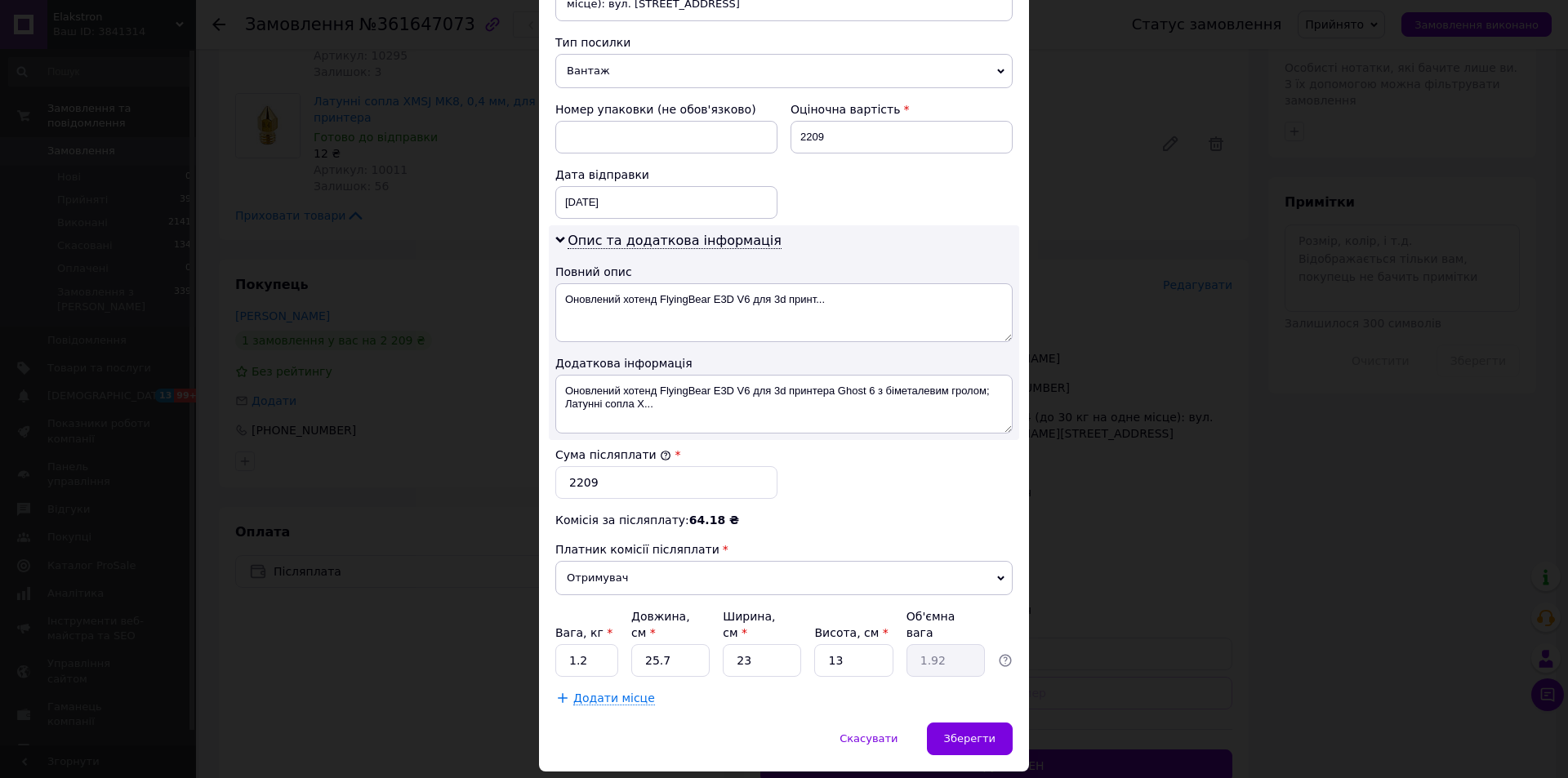
click at [1069, 420] on div "× Редагування доставки Спосіб доставки Нова Пошта (платна) Платник Отримувач Ві…" at bounding box center [784, 389] width 1568 height 778
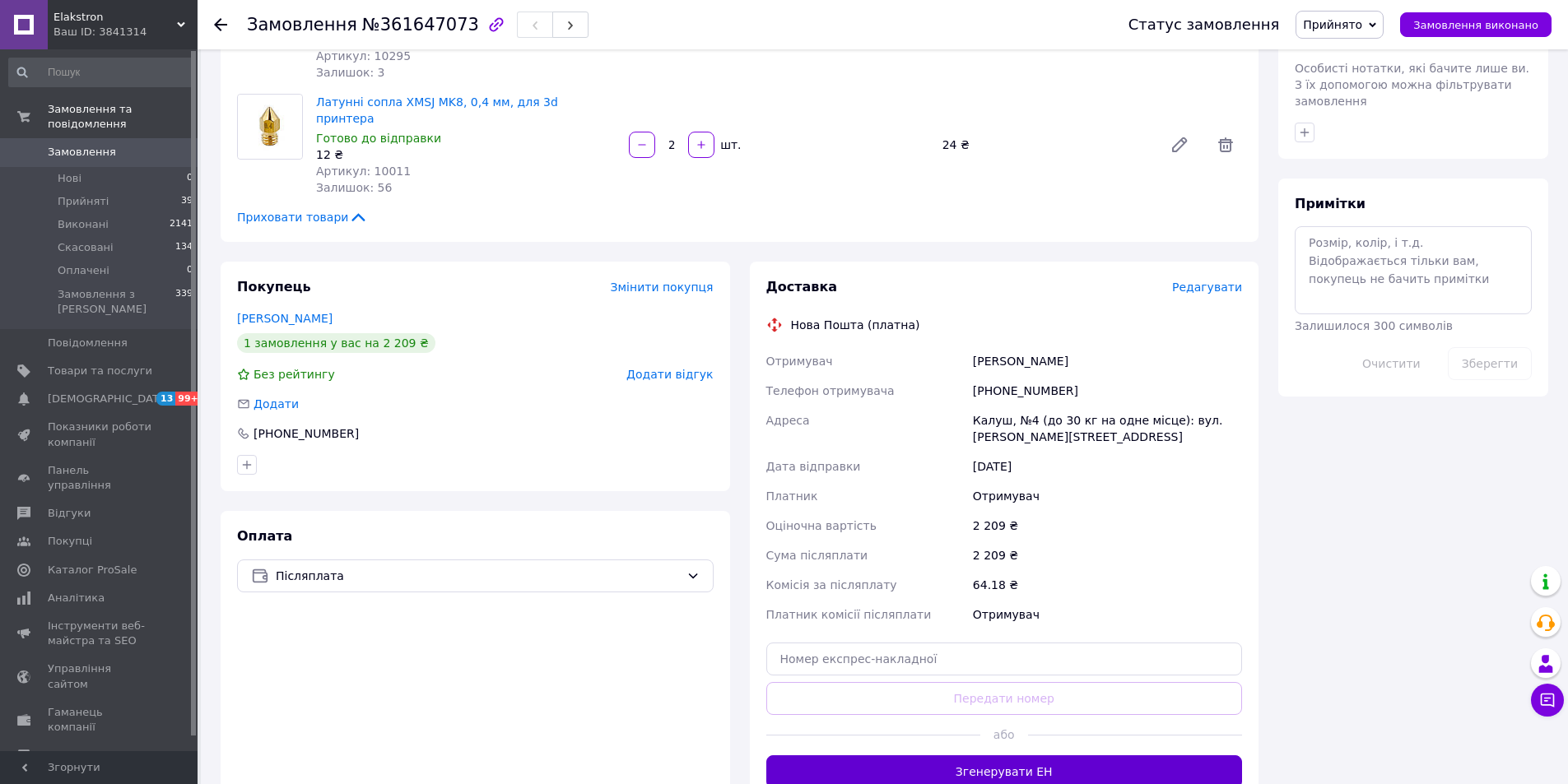
click at [981, 755] on button "Згенерувати ЕН" at bounding box center [1004, 771] width 477 height 33
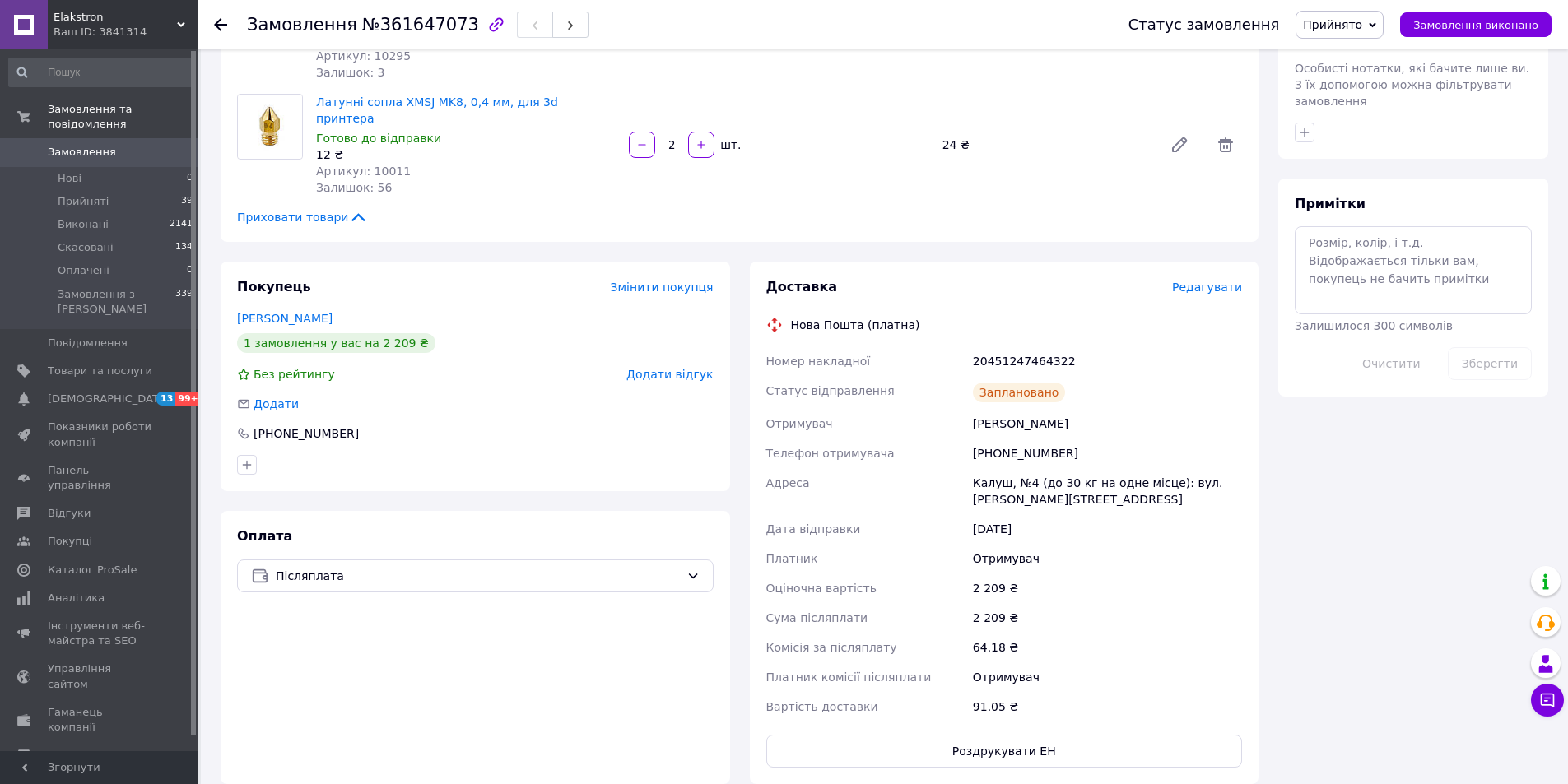
click at [1000, 346] on div "20451247464322" at bounding box center [1108, 361] width 276 height 30
copy div "20451247464322"
click at [99, 145] on span "Замовлення" at bounding box center [82, 152] width 68 height 15
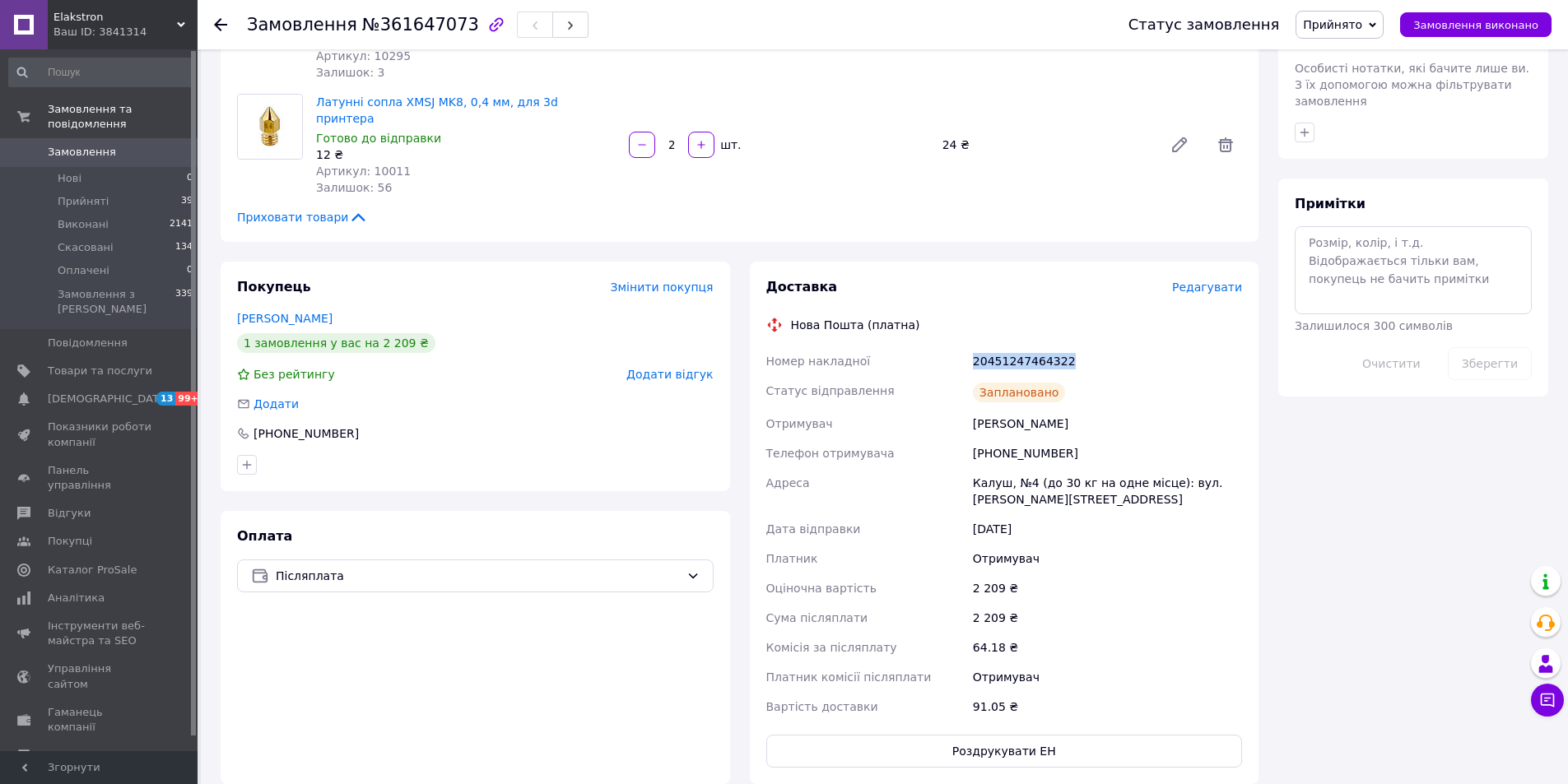
click at [99, 145] on span "Замовлення" at bounding box center [82, 152] width 68 height 15
